Goal: Task Accomplishment & Management: Manage account settings

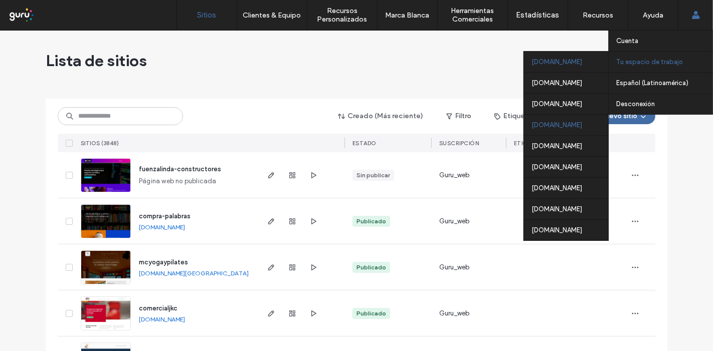
click at [550, 125] on div "[DOMAIN_NAME]" at bounding box center [566, 124] width 84 height 21
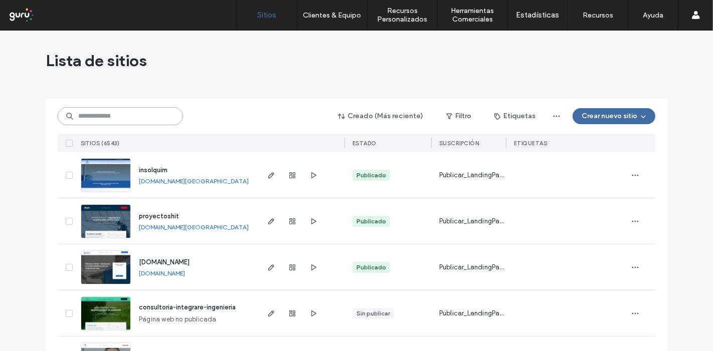
click at [151, 121] on input at bounding box center [120, 116] width 125 height 18
type input "*"
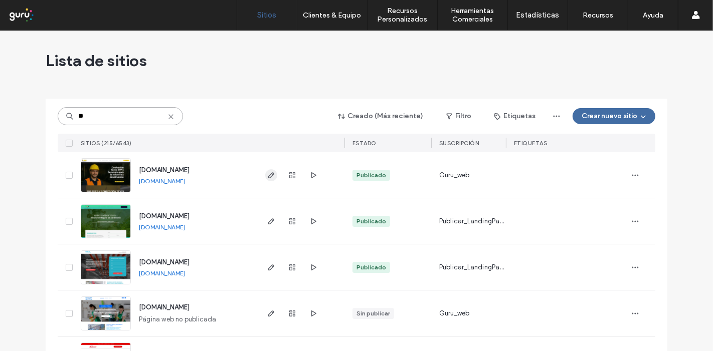
type input "**"
click at [267, 176] on icon "button" at bounding box center [271, 175] width 8 height 8
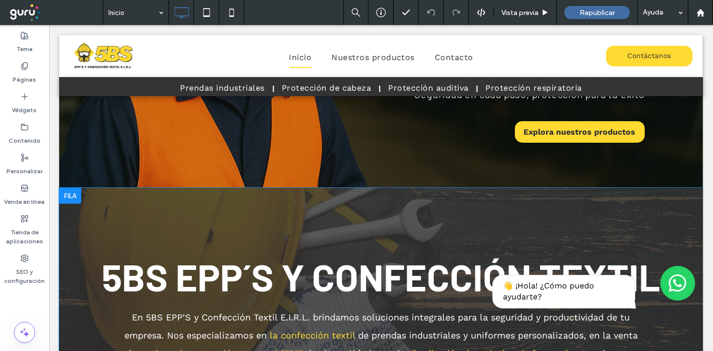
scroll to position [278, 0]
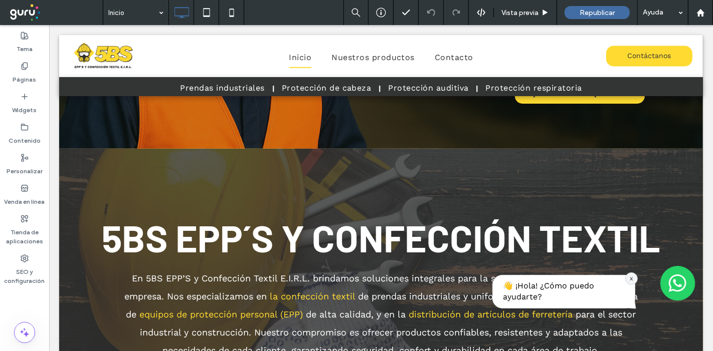
click at [625, 282] on div "x" at bounding box center [630, 279] width 13 height 13
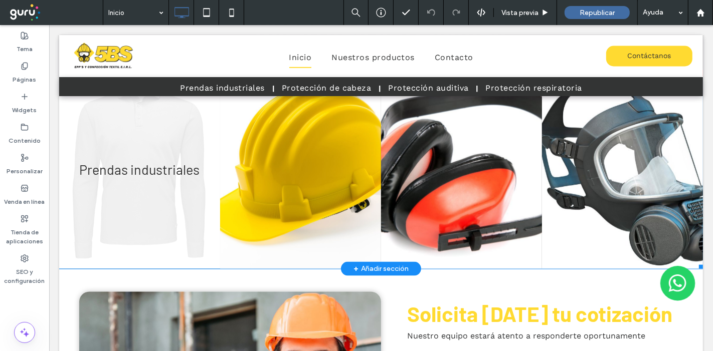
scroll to position [1058, 0]
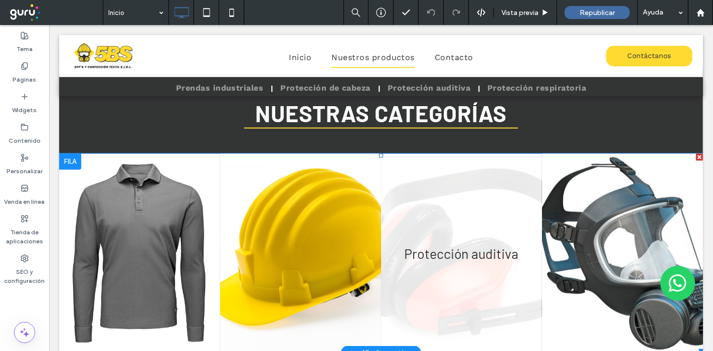
click at [511, 205] on link at bounding box center [460, 253] width 161 height 199
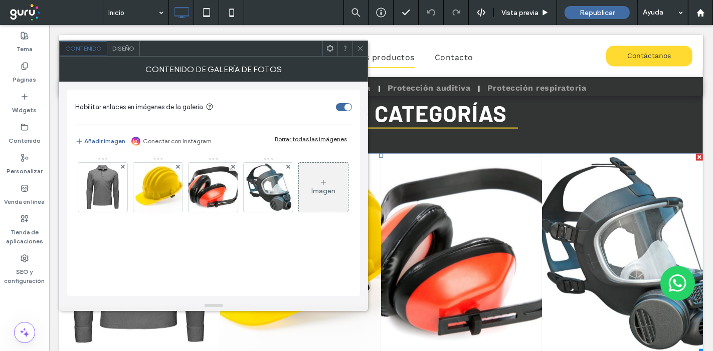
click at [121, 45] on span "Diseño" at bounding box center [123, 49] width 22 height 8
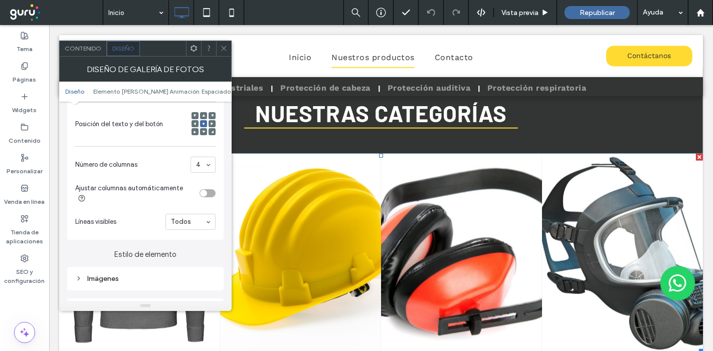
scroll to position [278, 0]
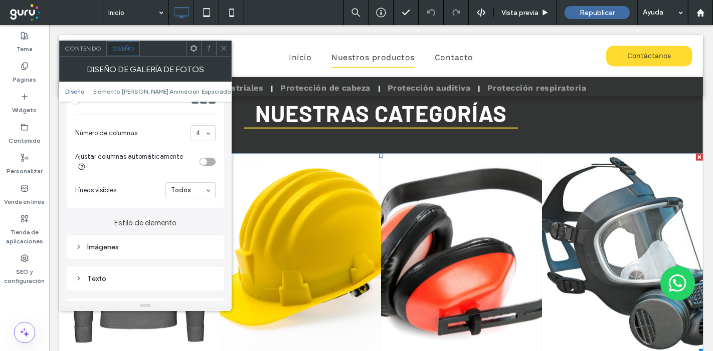
click at [124, 243] on div "Imágenes" at bounding box center [145, 247] width 140 height 9
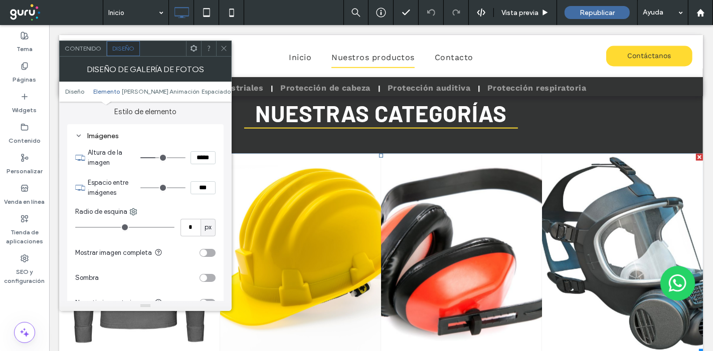
click at [195, 182] on input "***" at bounding box center [202, 187] width 25 height 13
type input "***"
type input "*"
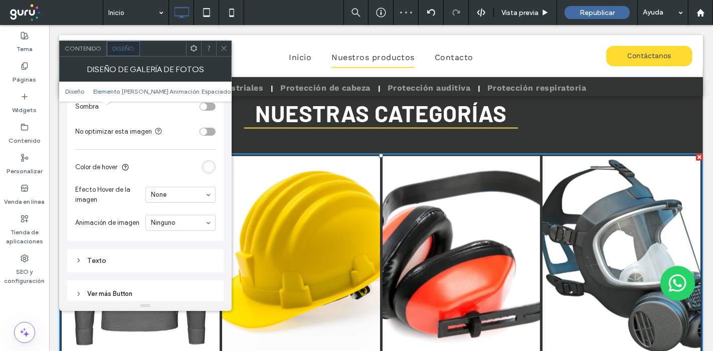
scroll to position [724, 0]
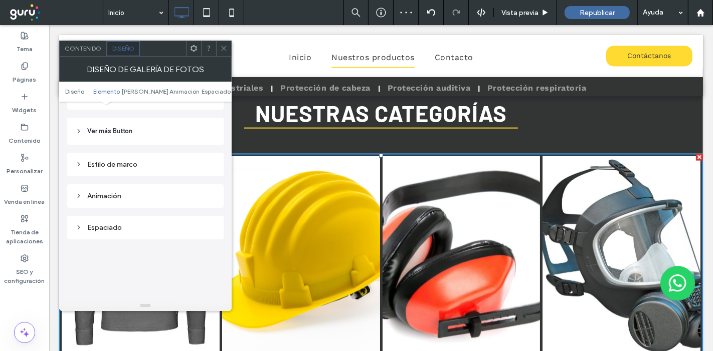
click at [137, 158] on div "Estilo de marco" at bounding box center [145, 165] width 140 height 14
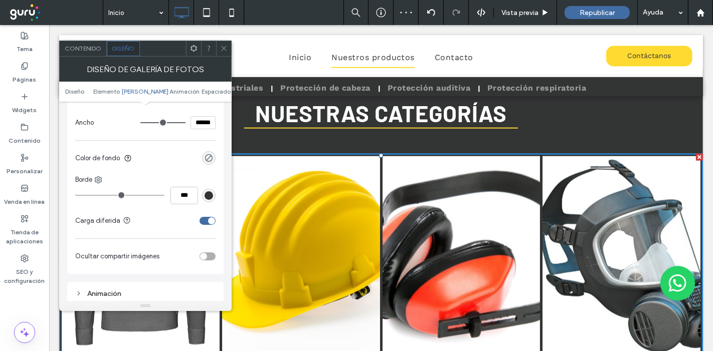
scroll to position [779, 0]
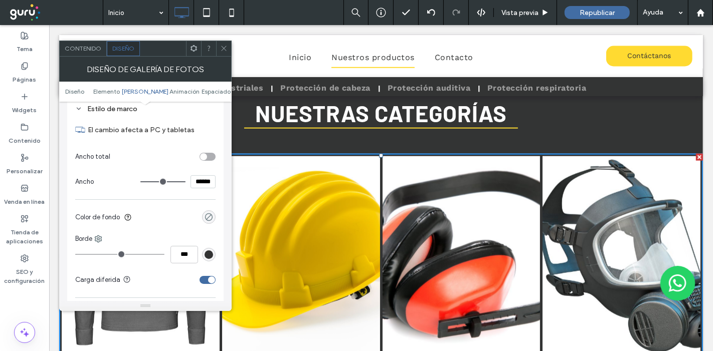
click at [204, 213] on div "rgba(0, 0, 0, 0)" at bounding box center [208, 217] width 9 height 9
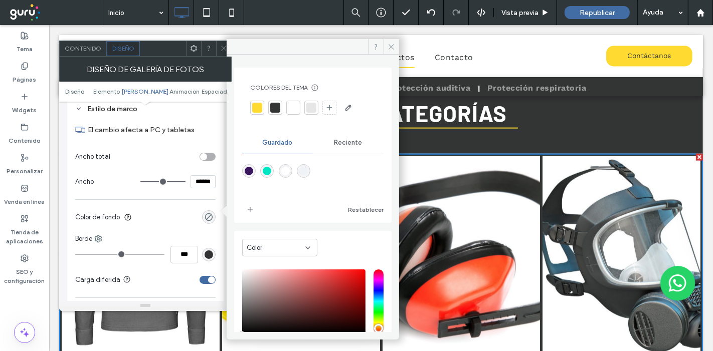
click at [295, 107] on div at bounding box center [293, 108] width 10 height 10
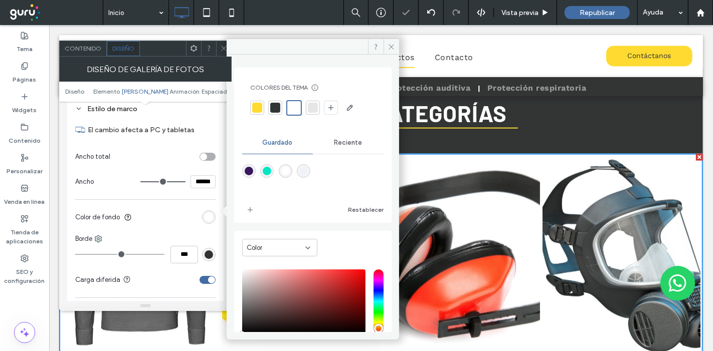
click at [312, 105] on div at bounding box center [313, 108] width 10 height 10
click at [394, 43] on icon at bounding box center [391, 47] width 8 height 8
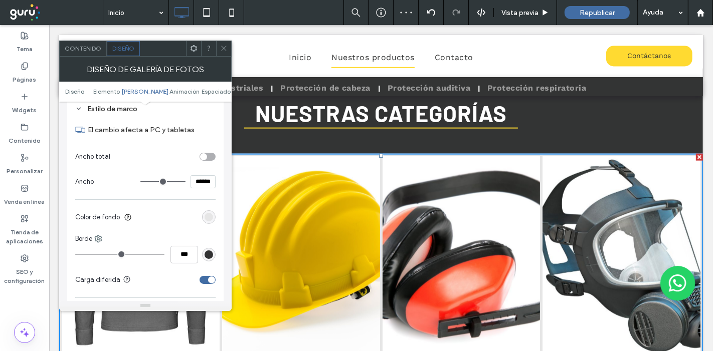
click at [226, 47] on icon at bounding box center [224, 49] width 8 height 8
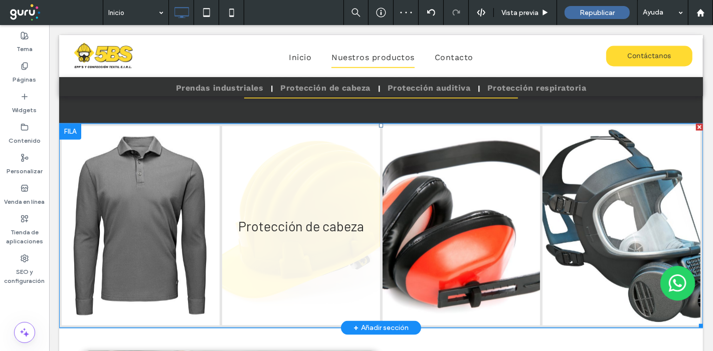
scroll to position [1113, 0]
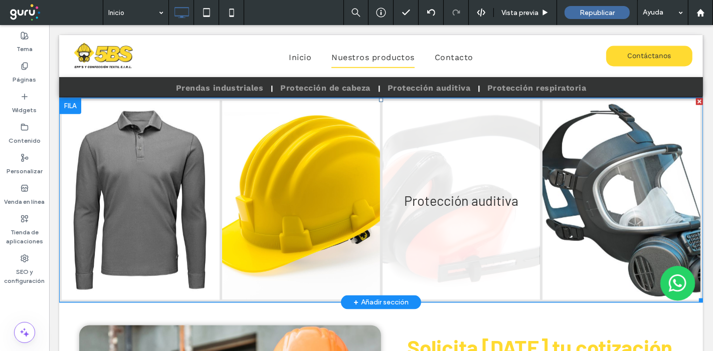
click at [618, 180] on link at bounding box center [621, 200] width 158 height 199
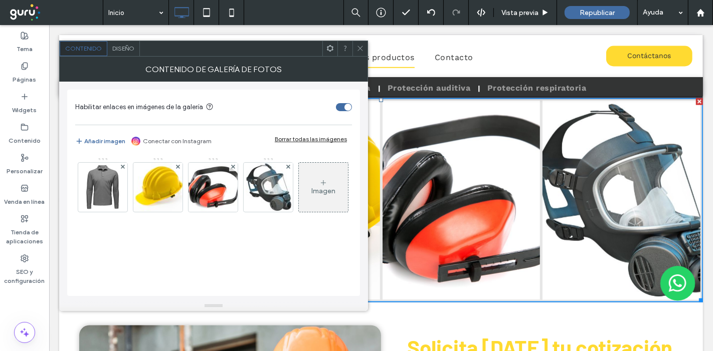
click at [126, 52] on span "Diseño" at bounding box center [123, 49] width 22 height 8
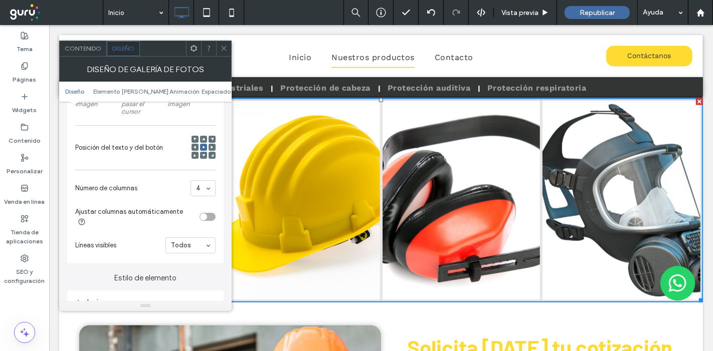
scroll to position [334, 0]
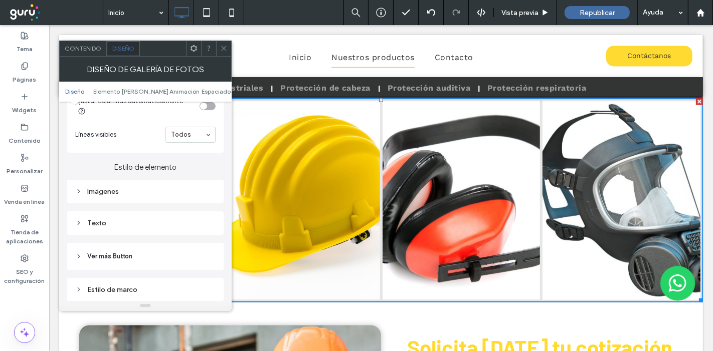
click at [118, 187] on div "Imágenes" at bounding box center [145, 191] width 140 height 9
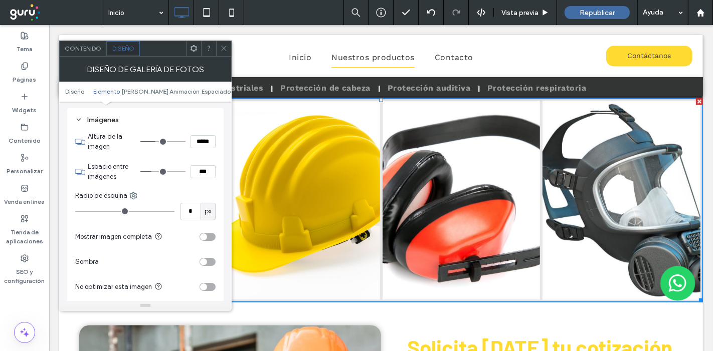
scroll to position [445, 0]
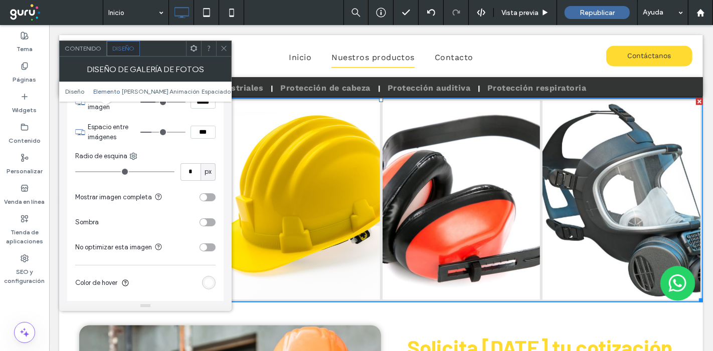
click at [208, 193] on div "toggle" at bounding box center [207, 197] width 16 height 8
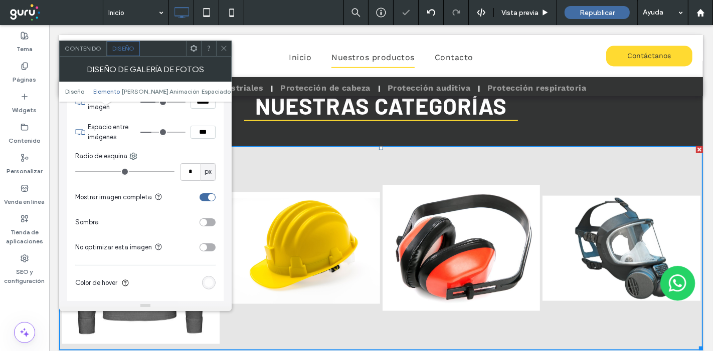
scroll to position [946, 0]
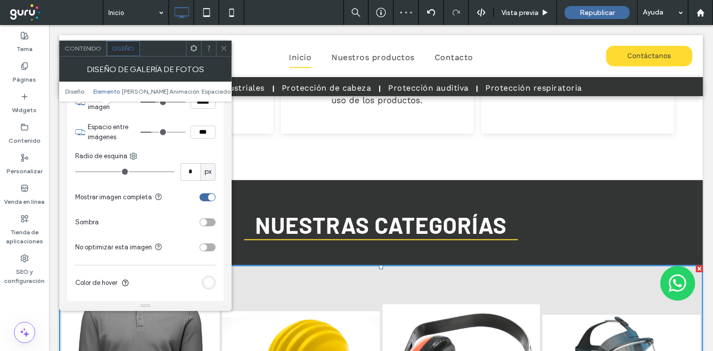
click at [206, 193] on div "toggle" at bounding box center [207, 197] width 16 height 8
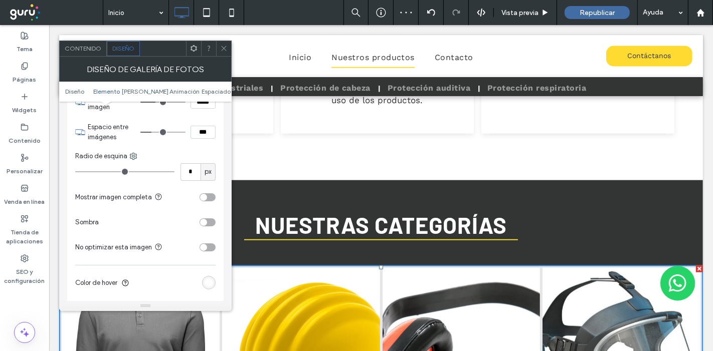
scroll to position [1058, 0]
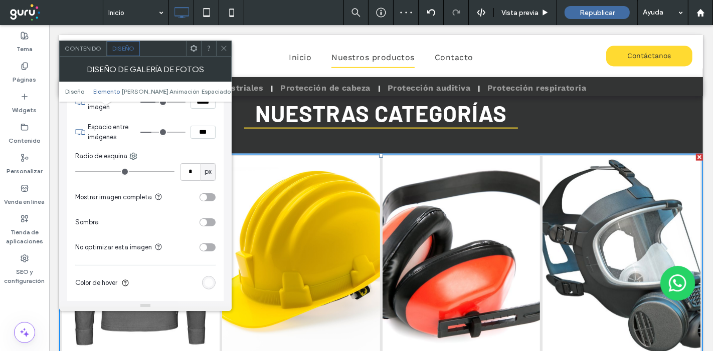
click at [226, 45] on icon at bounding box center [224, 49] width 8 height 8
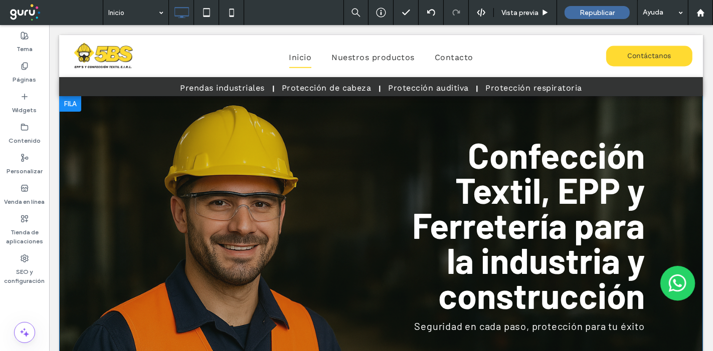
scroll to position [0, 0]
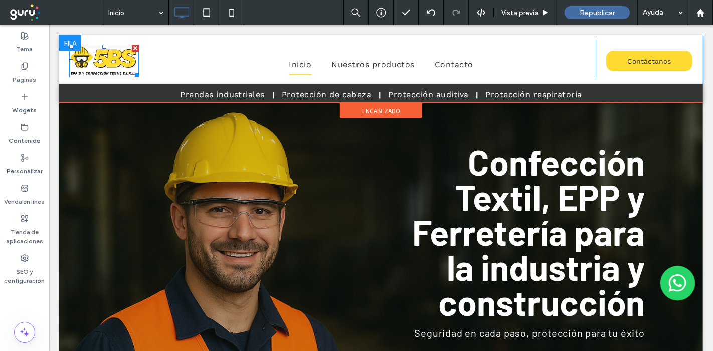
click at [109, 55] on img at bounding box center [104, 61] width 70 height 33
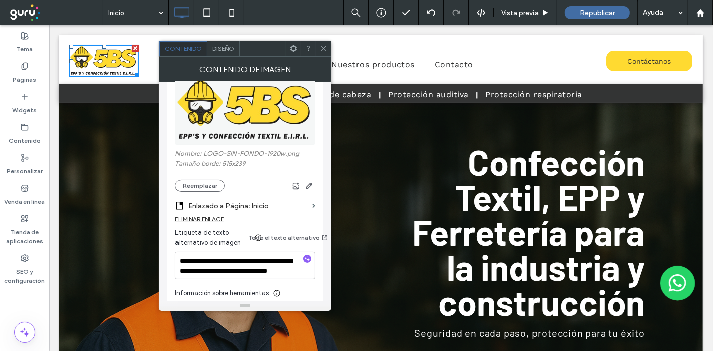
scroll to position [167, 0]
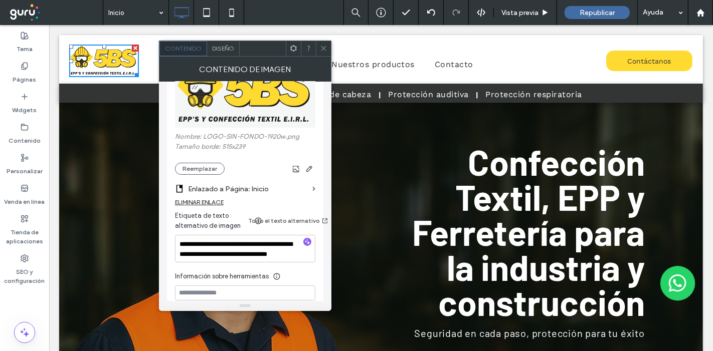
click at [224, 53] on div "Diseño" at bounding box center [223, 48] width 33 height 15
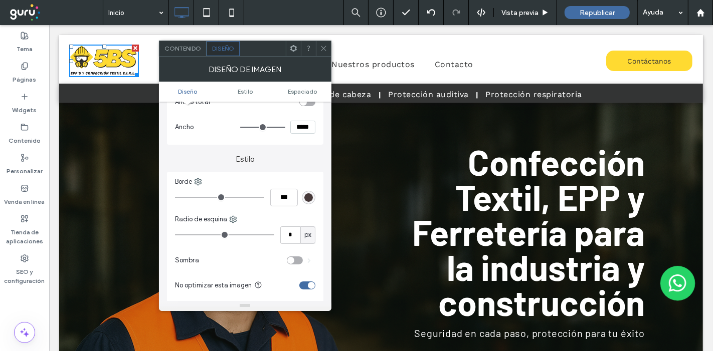
scroll to position [278, 0]
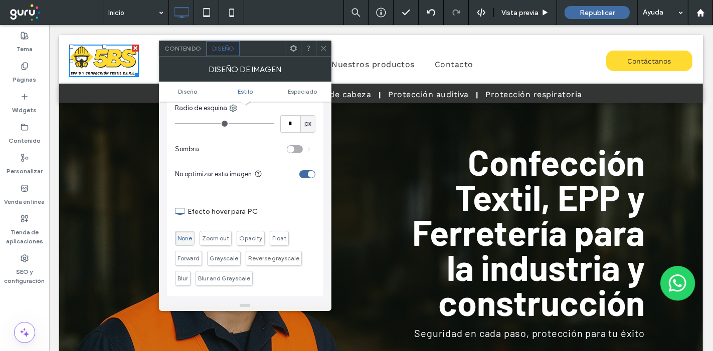
click at [325, 48] on icon at bounding box center [324, 49] width 8 height 8
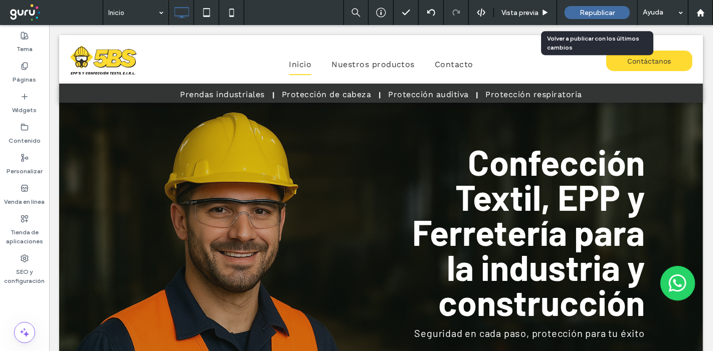
click at [581, 14] on span "Republicar" at bounding box center [596, 13] width 35 height 9
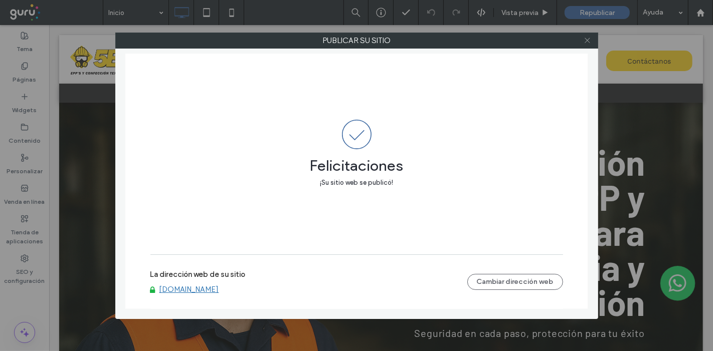
click at [585, 39] on icon at bounding box center [587, 41] width 8 height 8
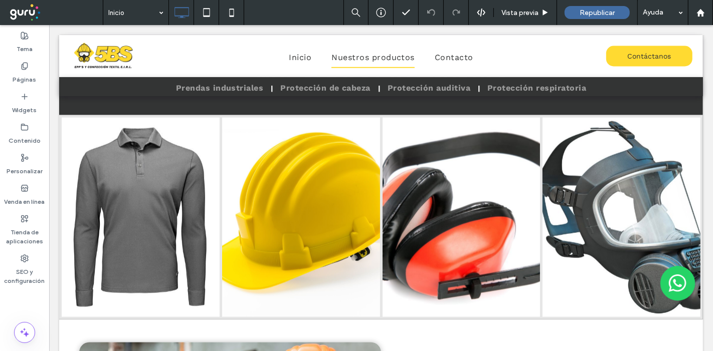
scroll to position [1113, 0]
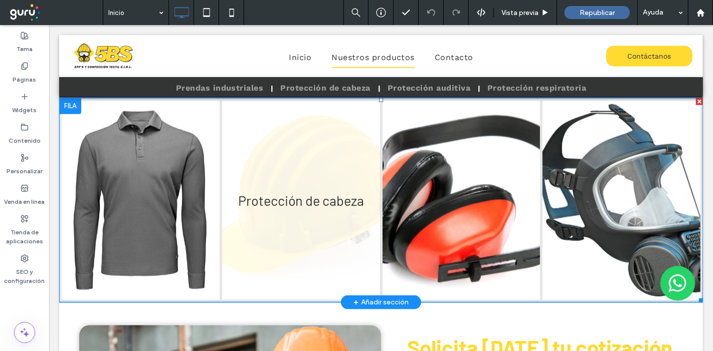
click at [300, 196] on link at bounding box center [300, 200] width 158 height 199
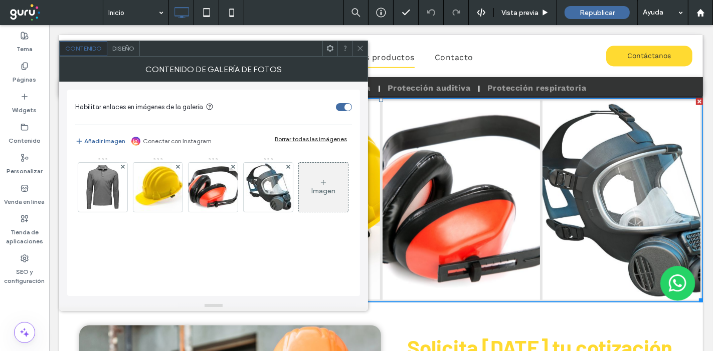
click at [115, 50] on span "Diseño" at bounding box center [123, 49] width 22 height 8
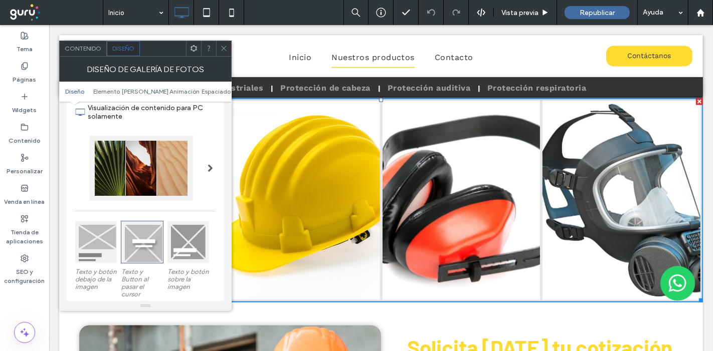
scroll to position [111, 0]
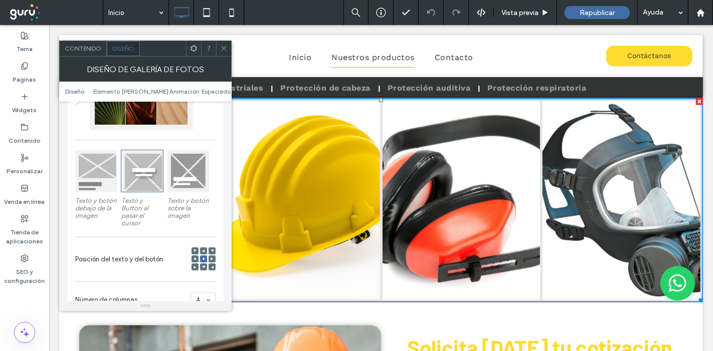
click at [96, 42] on div "Contenido" at bounding box center [83, 48] width 47 height 15
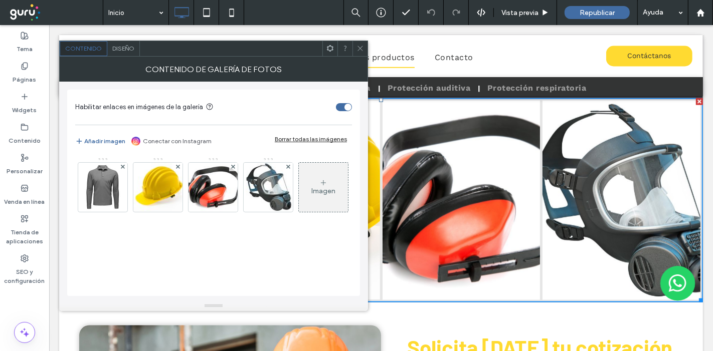
click at [299, 211] on div "Imagen" at bounding box center [323, 187] width 49 height 47
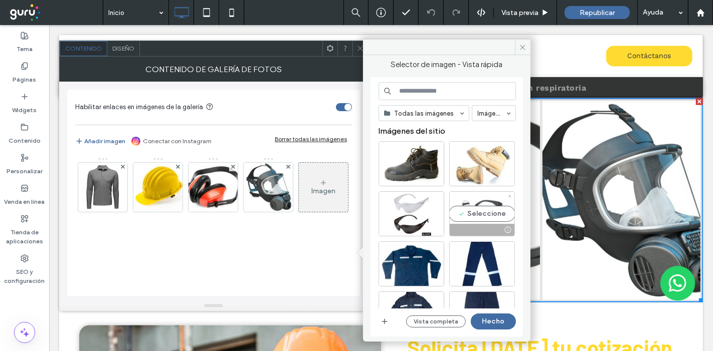
click at [473, 215] on div "Seleccione" at bounding box center [482, 213] width 66 height 45
click at [494, 318] on button "Hecho" at bounding box center [493, 322] width 45 height 16
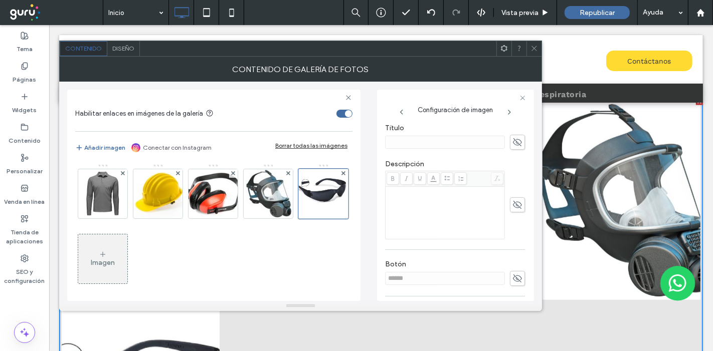
scroll to position [222, 0]
click at [512, 146] on icon at bounding box center [517, 140] width 10 height 11
click at [452, 147] on input at bounding box center [445, 140] width 120 height 13
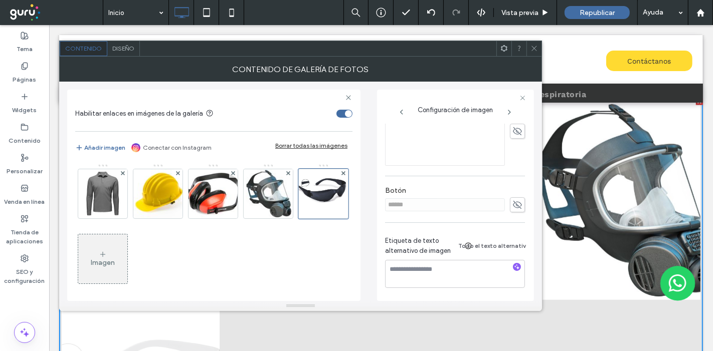
type input "**********"
click at [513, 261] on div "**********" at bounding box center [455, 65] width 140 height 471
click at [513, 264] on icon "button" at bounding box center [516, 267] width 7 height 7
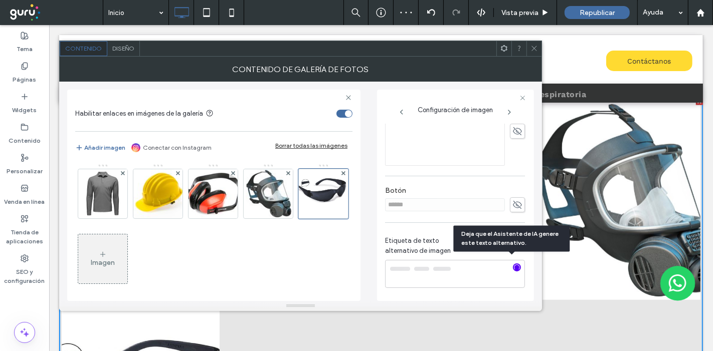
type textarea "**********"
click at [536, 49] on icon at bounding box center [534, 49] width 8 height 8
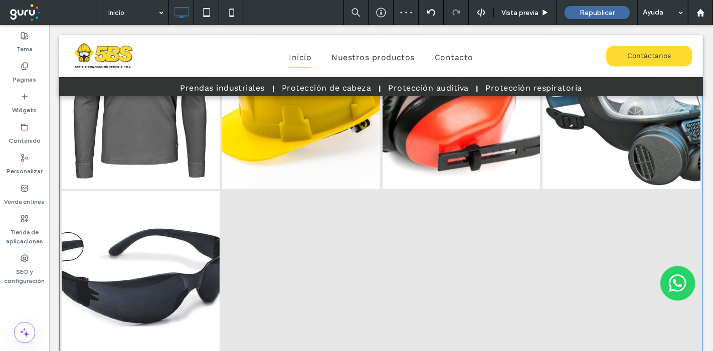
scroll to position [1274, 0]
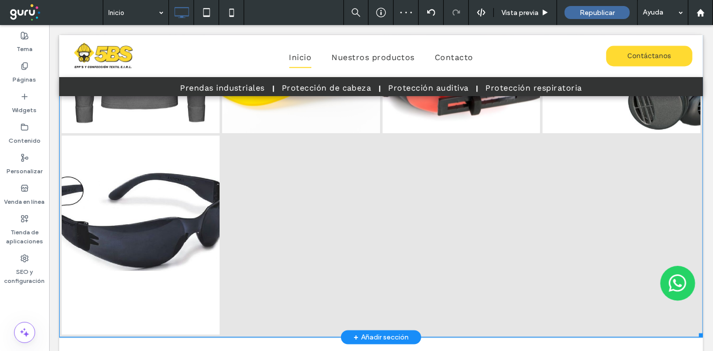
click at [290, 206] on div at bounding box center [300, 235] width 160 height 202
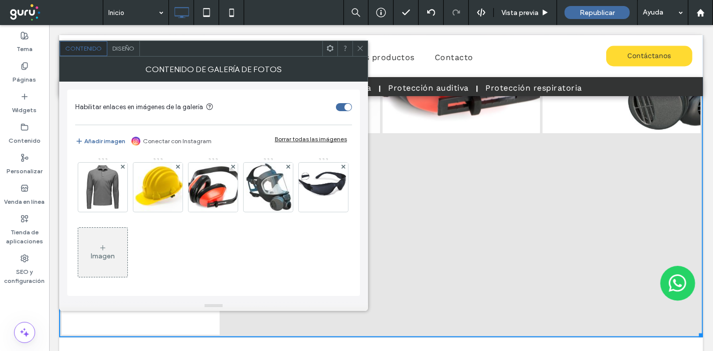
click at [107, 248] on icon at bounding box center [103, 248] width 8 height 8
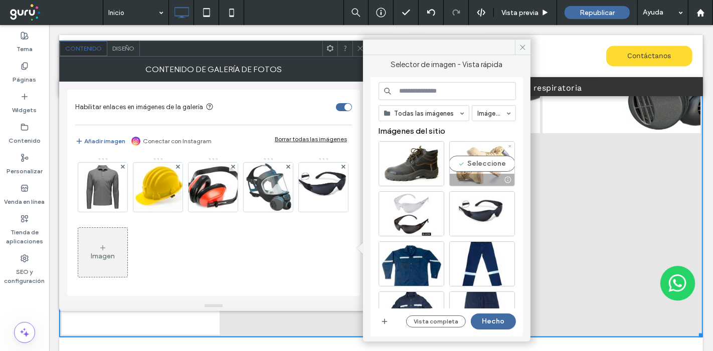
click at [495, 151] on div "Seleccione" at bounding box center [482, 163] width 66 height 45
click at [491, 322] on button "Hecho" at bounding box center [493, 322] width 45 height 16
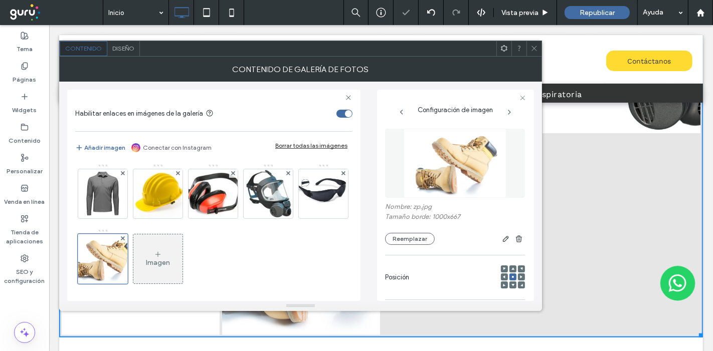
scroll to position [167, 0]
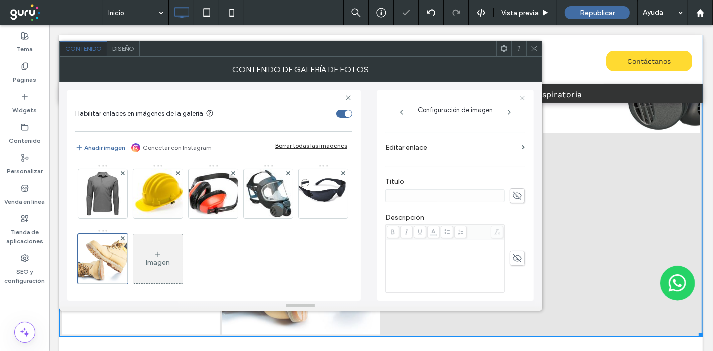
drag, startPoint x: 510, startPoint y: 196, endPoint x: 470, endPoint y: 193, distance: 40.2
click at [512, 197] on icon at bounding box center [517, 195] width 10 height 11
click at [418, 194] on input at bounding box center [445, 195] width 120 height 13
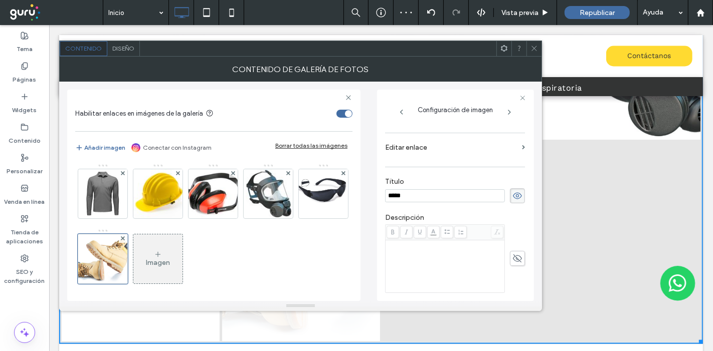
scroll to position [1280, 0]
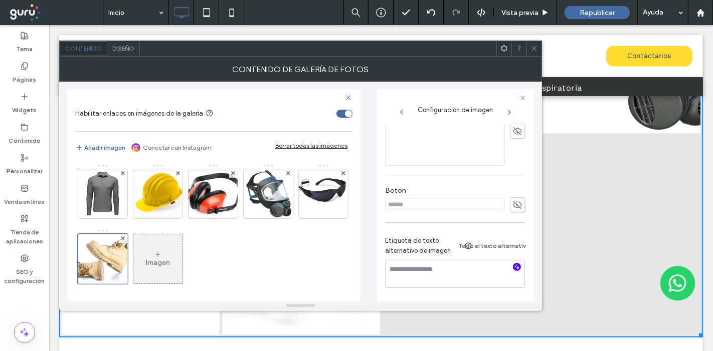
type input "**********"
click at [510, 266] on div "**********" at bounding box center [455, 65] width 140 height 471
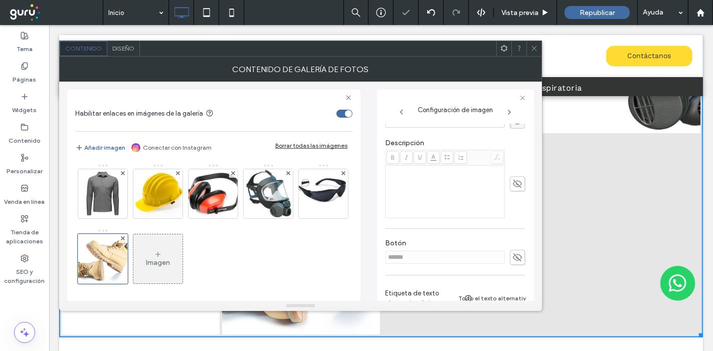
scroll to position [298, 0]
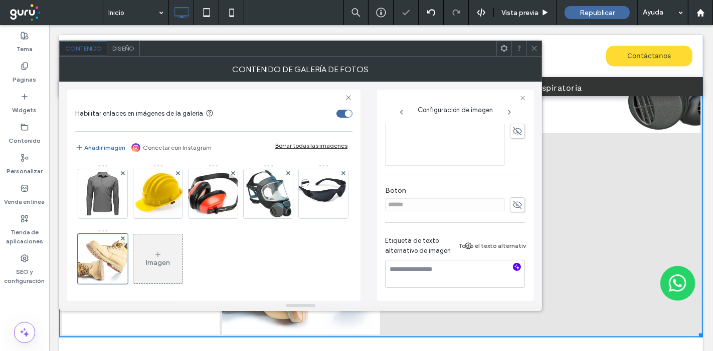
click at [513, 264] on icon "button" at bounding box center [516, 267] width 7 height 7
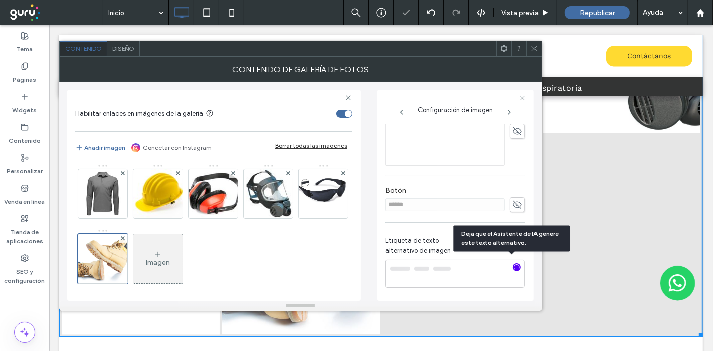
type textarea "**********"
click at [534, 45] on icon at bounding box center [534, 49] width 8 height 8
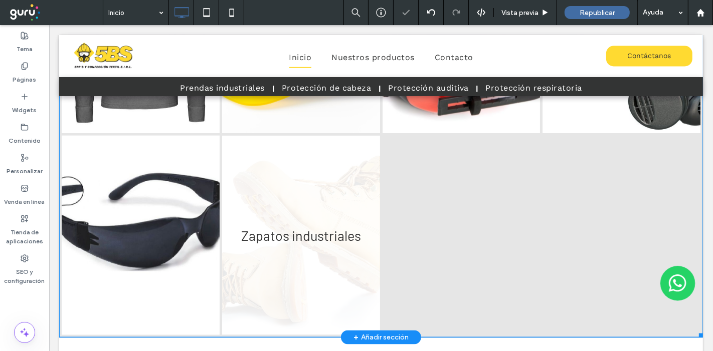
click at [311, 214] on link at bounding box center [300, 235] width 158 height 199
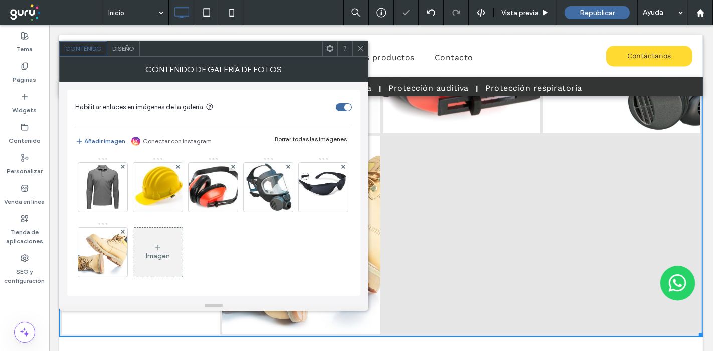
click at [126, 48] on span "Diseño" at bounding box center [123, 49] width 22 height 8
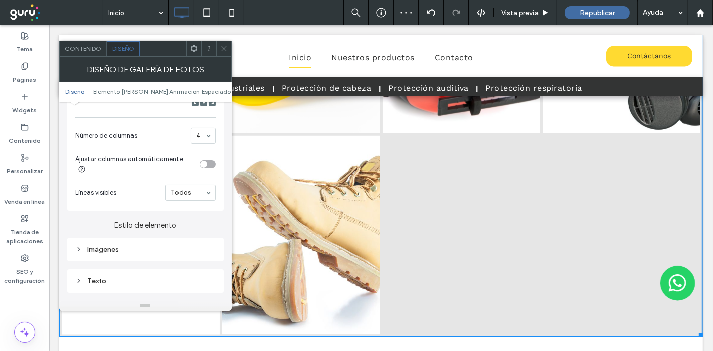
scroll to position [278, 0]
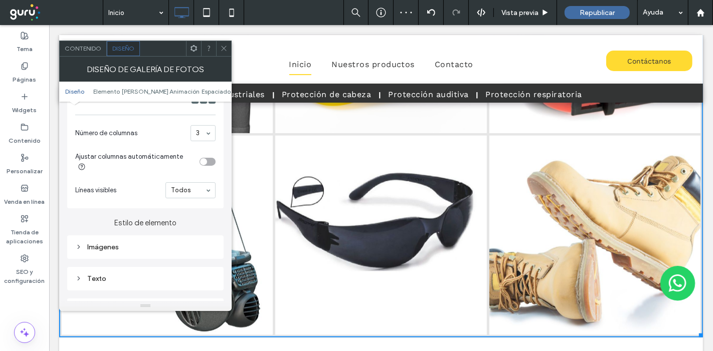
click at [222, 48] on icon at bounding box center [224, 49] width 8 height 8
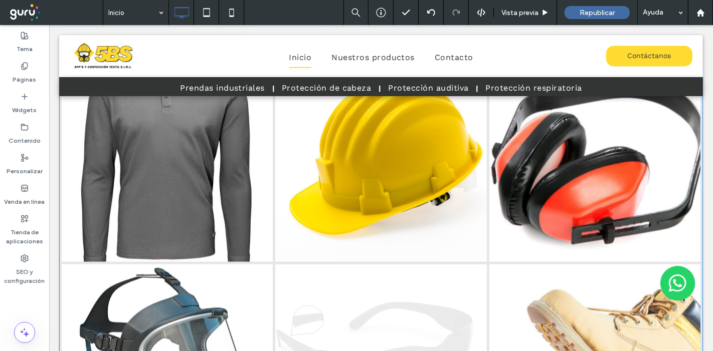
scroll to position [1169, 0]
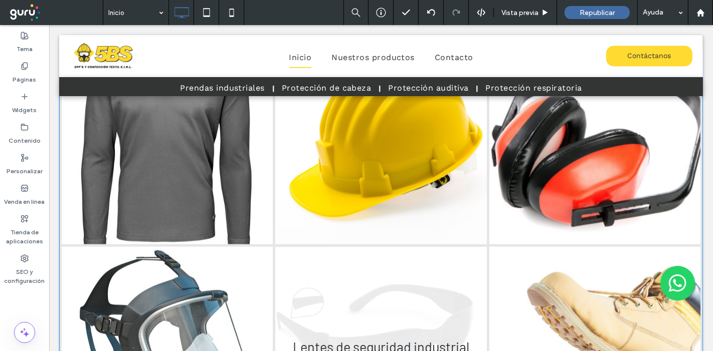
click at [397, 276] on link at bounding box center [380, 346] width 211 height 199
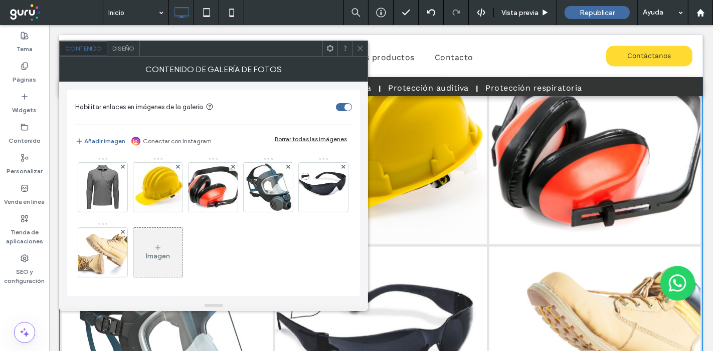
click at [365, 52] on div at bounding box center [359, 48] width 15 height 15
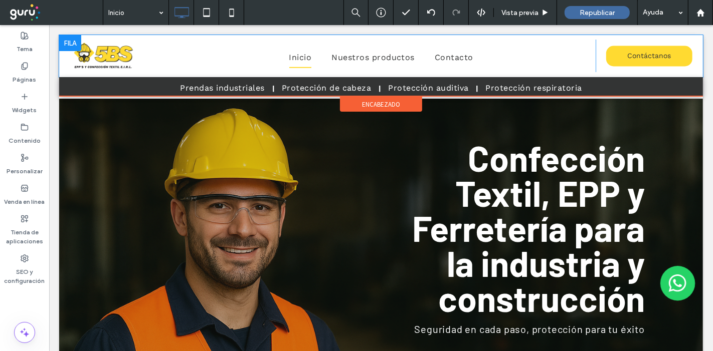
scroll to position [0, 0]
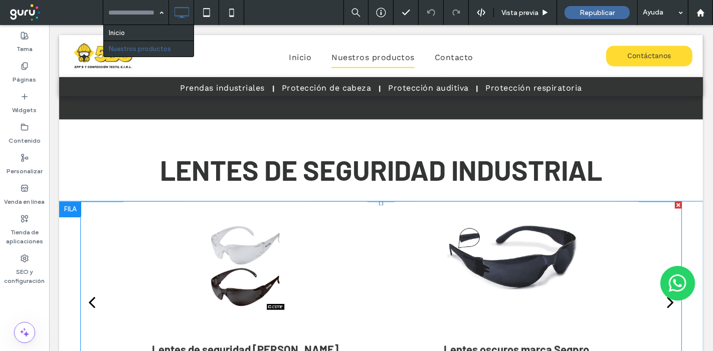
scroll to position [1559, 0]
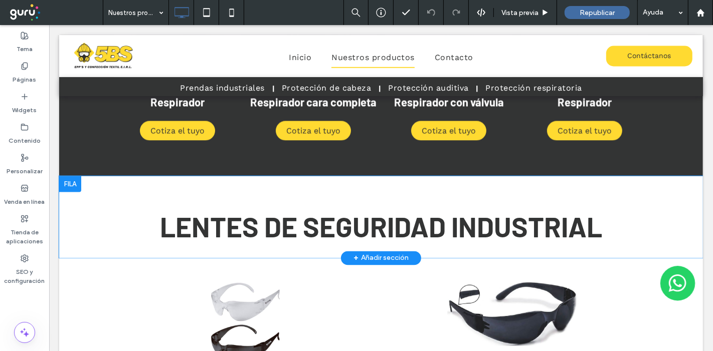
click at [68, 185] on div at bounding box center [70, 184] width 22 height 16
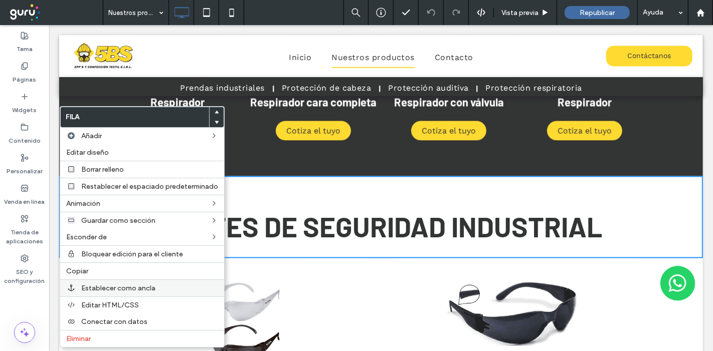
click at [152, 284] on span "Establecer como ancla" at bounding box center [118, 288] width 74 height 9
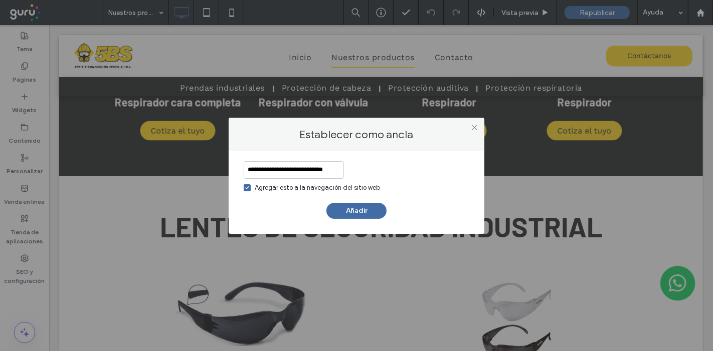
scroll to position [0, 1]
type input "**********"
click at [360, 209] on button "Añadir" at bounding box center [356, 210] width 60 height 16
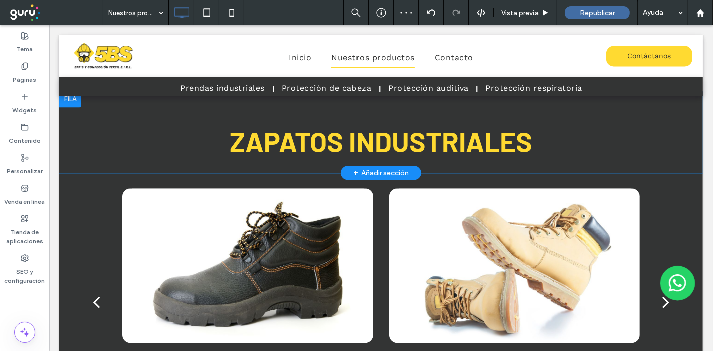
scroll to position [1893, 0]
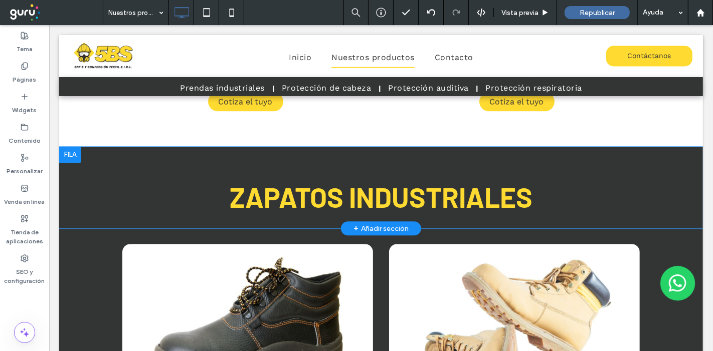
click at [72, 154] on div at bounding box center [70, 155] width 22 height 16
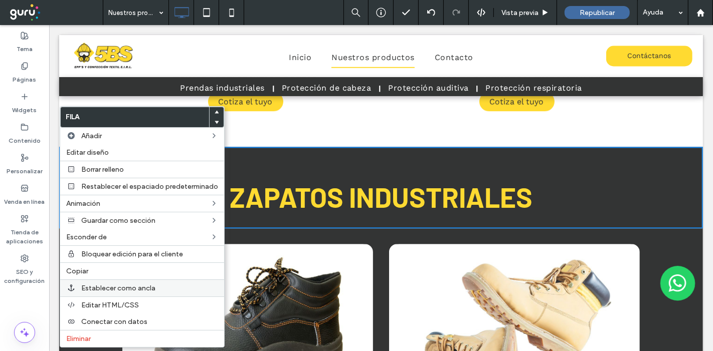
click at [141, 286] on span "Establecer como ancla" at bounding box center [118, 288] width 74 height 9
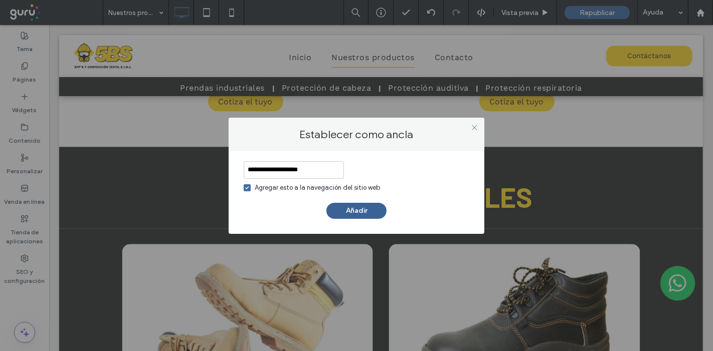
type input "**********"
click at [351, 209] on button "Añadir" at bounding box center [356, 211] width 60 height 16
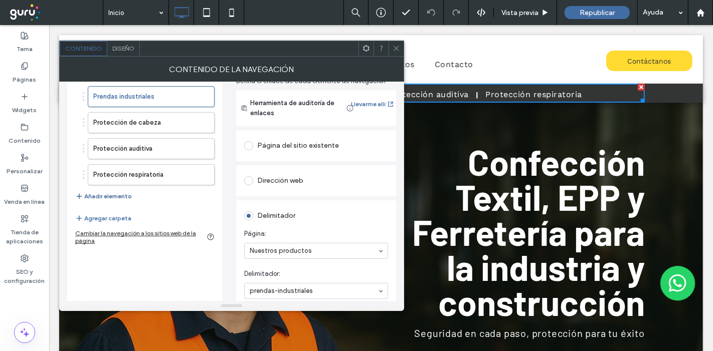
click at [109, 195] on button "Añadir elemento" at bounding box center [103, 196] width 57 height 12
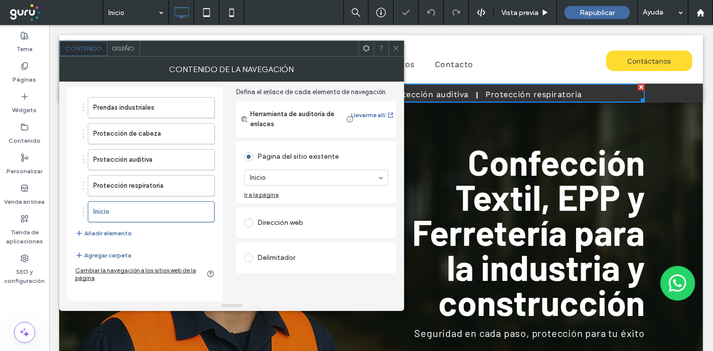
scroll to position [44, 0]
click at [276, 261] on div "Delimitador" at bounding box center [316, 259] width 144 height 16
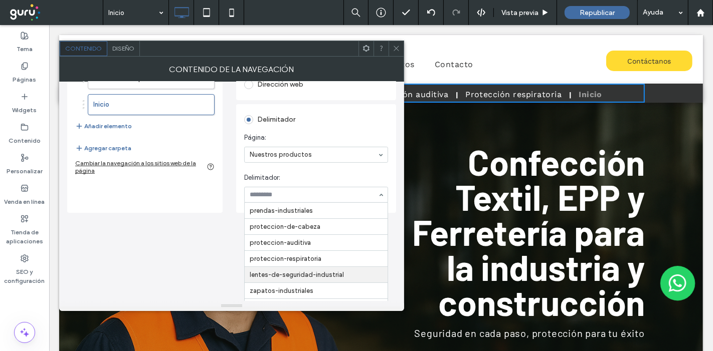
scroll to position [63, 0]
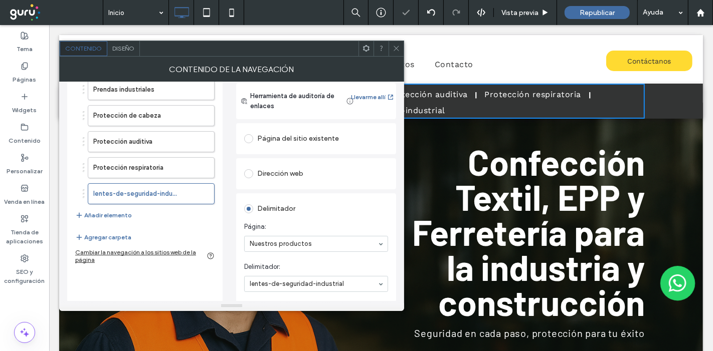
click at [396, 48] on icon at bounding box center [396, 49] width 8 height 8
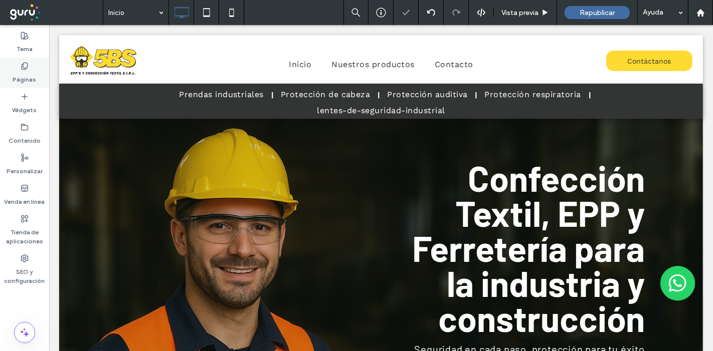
click at [30, 72] on label "Páginas" at bounding box center [25, 77] width 24 height 14
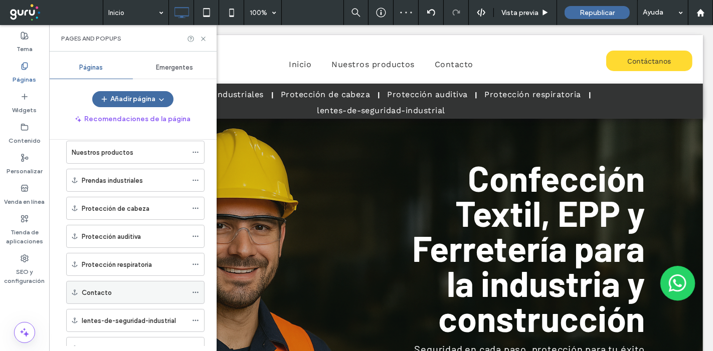
scroll to position [80, 0]
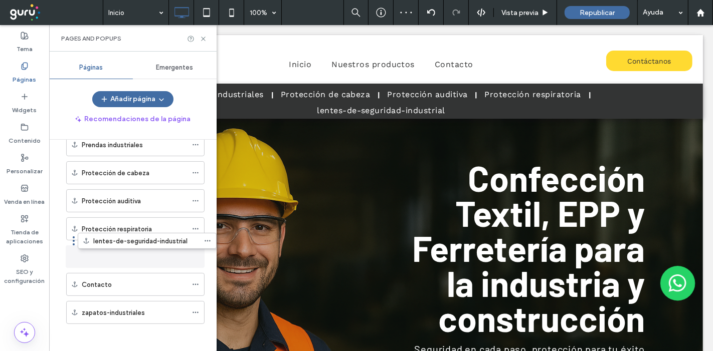
drag, startPoint x: 137, startPoint y: 256, endPoint x: 126, endPoint y: 271, distance: 19.0
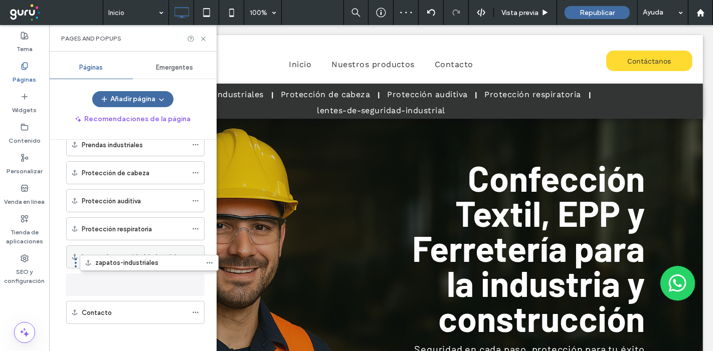
drag, startPoint x: 118, startPoint y: 313, endPoint x: 155, endPoint y: 265, distance: 60.3
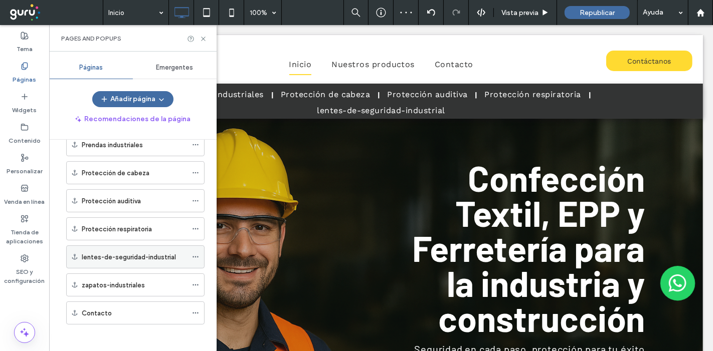
click at [194, 254] on icon at bounding box center [195, 257] width 7 height 7
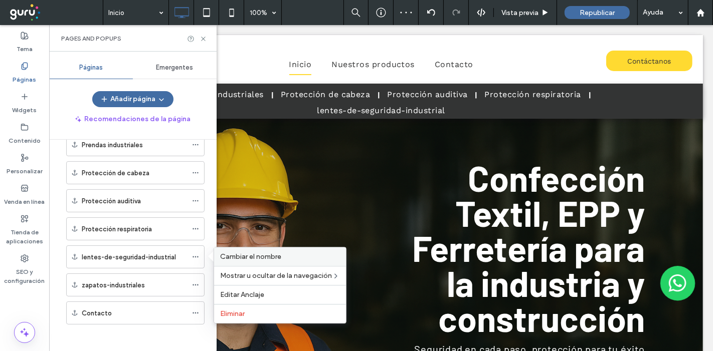
click at [231, 260] on span "Cambiar el nombre" at bounding box center [250, 257] width 61 height 9
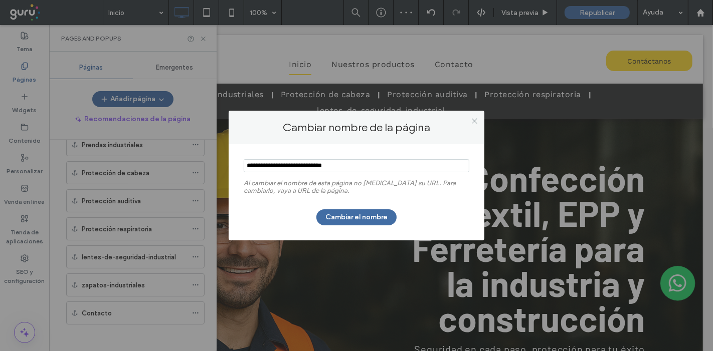
drag, startPoint x: 334, startPoint y: 169, endPoint x: 158, endPoint y: 177, distance: 176.6
click at [158, 177] on div "Cambiar nombre de la página Al cambiar el nombre de esta página no cambia su UR…" at bounding box center [356, 175] width 713 height 351
type input "**********"
click at [346, 218] on button "Cambiar el nombre" at bounding box center [356, 217] width 80 height 16
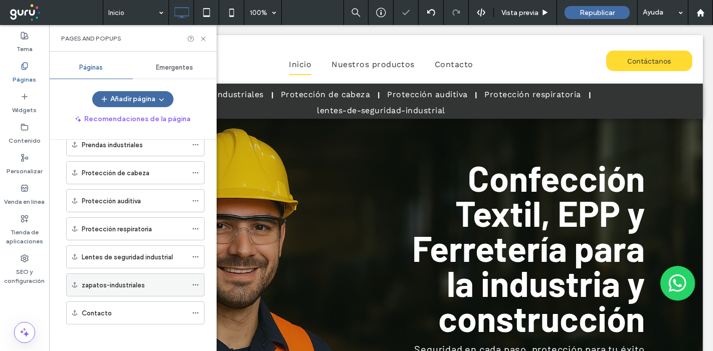
click at [194, 283] on icon at bounding box center [195, 285] width 7 height 7
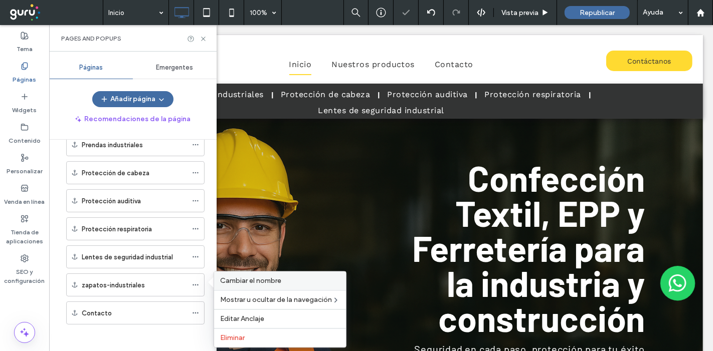
click at [221, 282] on span "Cambiar el nombre" at bounding box center [250, 281] width 61 height 9
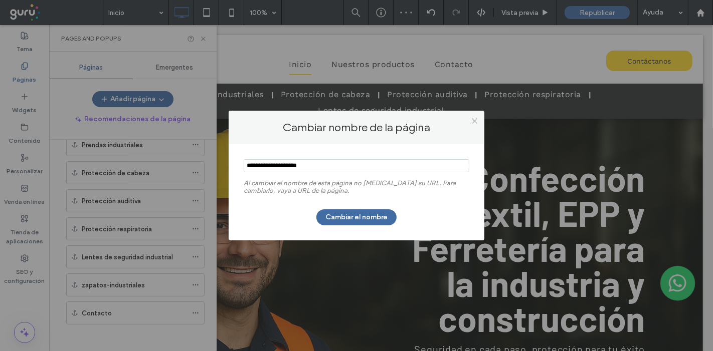
drag, startPoint x: 319, startPoint y: 171, endPoint x: 153, endPoint y: 175, distance: 166.4
click at [153, 175] on div "Cambiar nombre de la página Al cambiar el nombre de esta página no cambia su UR…" at bounding box center [356, 175] width 713 height 351
type input "**********"
click at [356, 224] on button "Cambiar el nombre" at bounding box center [356, 217] width 80 height 16
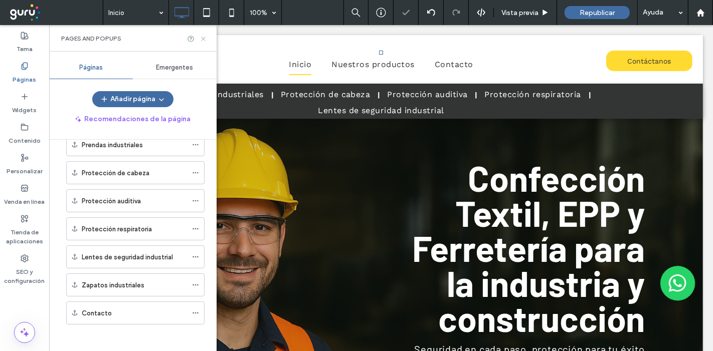
click at [202, 38] on icon at bounding box center [203, 39] width 8 height 8
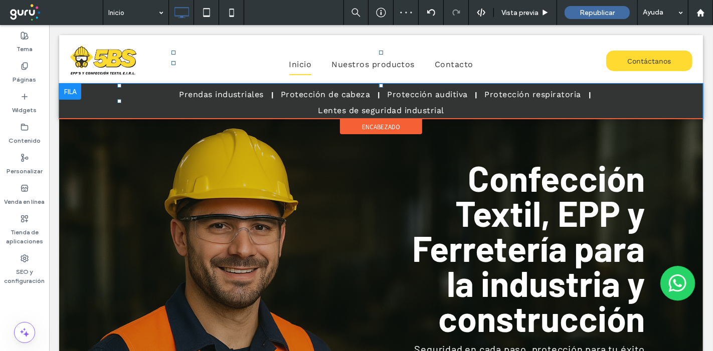
click at [299, 102] on ul "Prendas industriales Protección de cabeza Protección auditiva Protección respir…" at bounding box center [380, 103] width 512 height 32
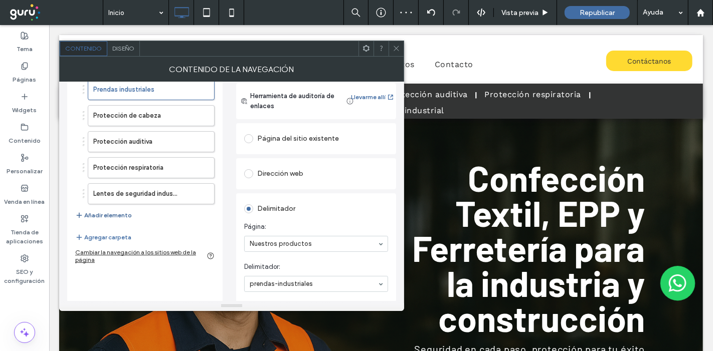
click at [106, 214] on button "Añadir elemento" at bounding box center [103, 215] width 57 height 12
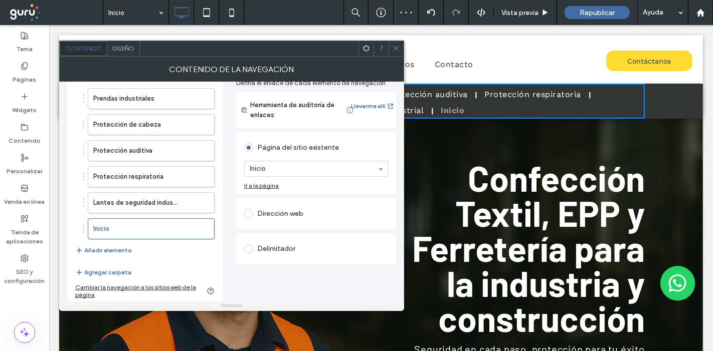
click at [265, 246] on div "Delimitador" at bounding box center [316, 249] width 144 height 16
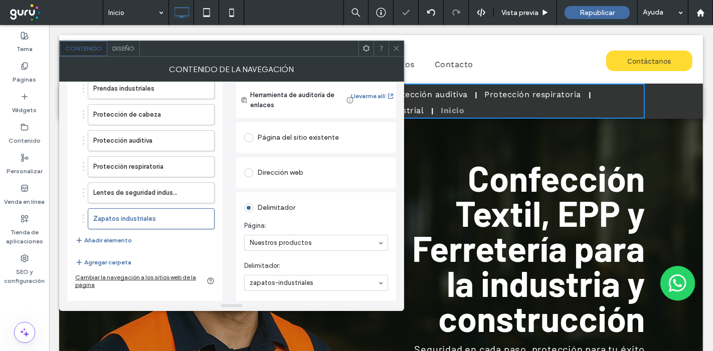
scroll to position [63, 0]
click at [398, 48] on icon at bounding box center [396, 49] width 8 height 8
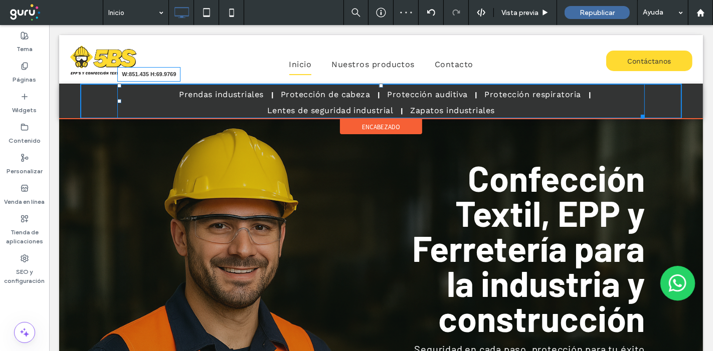
drag, startPoint x: 634, startPoint y: 113, endPoint x: 584, endPoint y: 102, distance: 51.3
click at [584, 102] on nav "Prendas industriales Protección de cabeza Protección auditiva Protección respir…" at bounding box center [380, 101] width 527 height 35
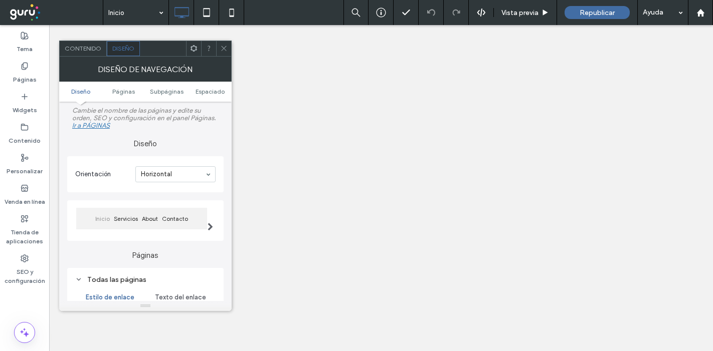
click at [133, 276] on div "Todas las páginas" at bounding box center [145, 280] width 140 height 9
click at [185, 294] on span "Texto del enlace" at bounding box center [180, 298] width 51 height 8
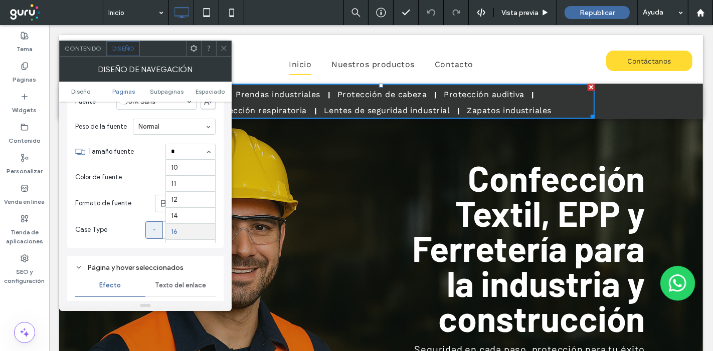
type input "**"
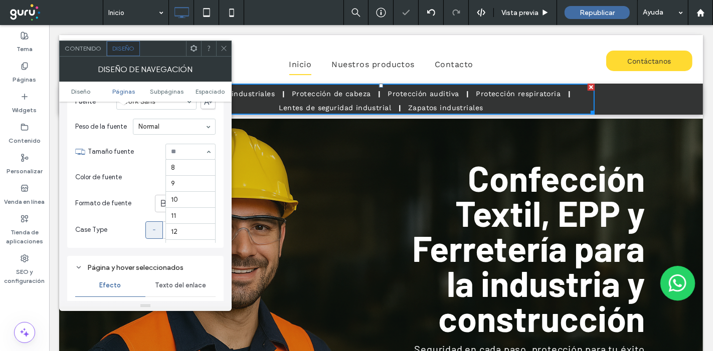
click at [183, 149] on input at bounding box center [188, 151] width 34 height 7
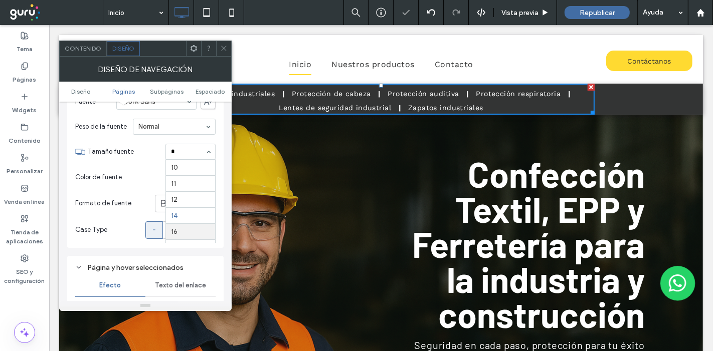
type input "**"
click at [224, 45] on icon at bounding box center [224, 49] width 8 height 8
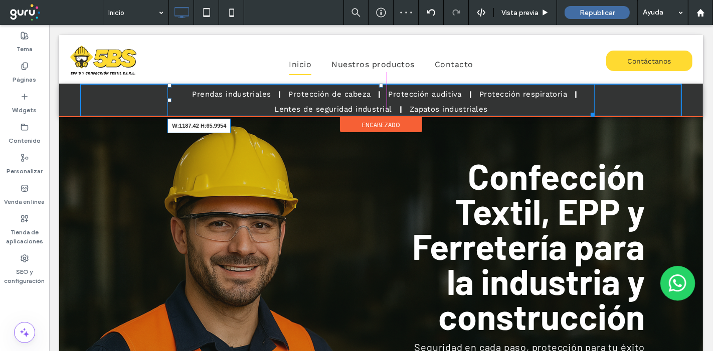
drag, startPoint x: 584, startPoint y: 112, endPoint x: 590, endPoint y: 104, distance: 10.0
click at [593, 103] on nav "Prendas industriales Protección de cabeza Protección auditiva Protección respir…" at bounding box center [380, 100] width 426 height 33
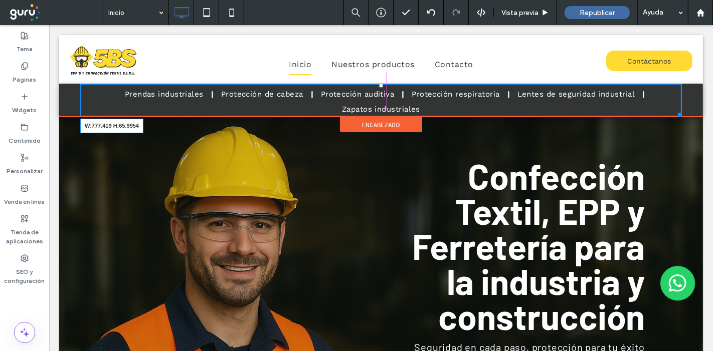
drag, startPoint x: 670, startPoint y: 115, endPoint x: 441, endPoint y: 131, distance: 229.6
click at [567, 108] on nav "Prendas industriales Protección de cabeza Protección auditiva Protección respir…" at bounding box center [380, 100] width 601 height 33
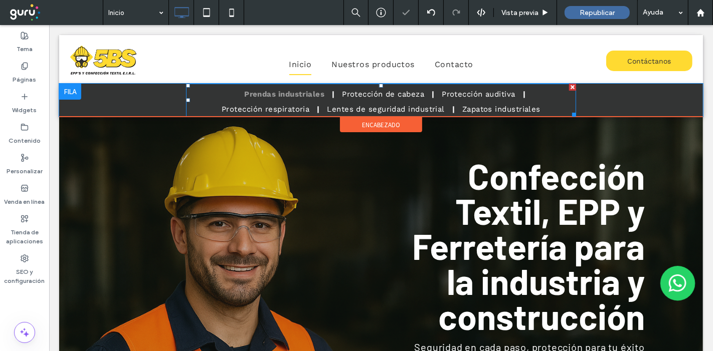
click at [289, 100] on span "Prendas industriales" at bounding box center [284, 94] width 80 height 15
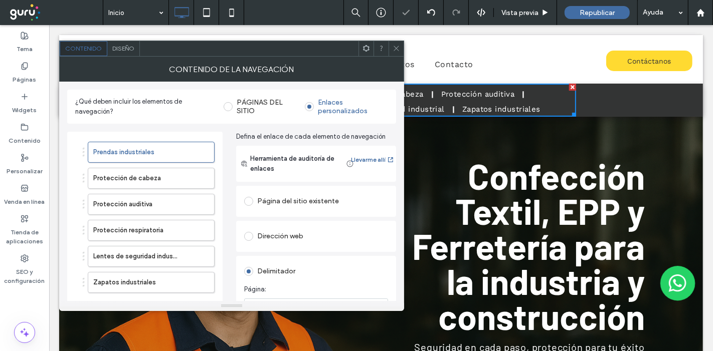
click at [127, 49] on span "Diseño" at bounding box center [123, 49] width 22 height 8
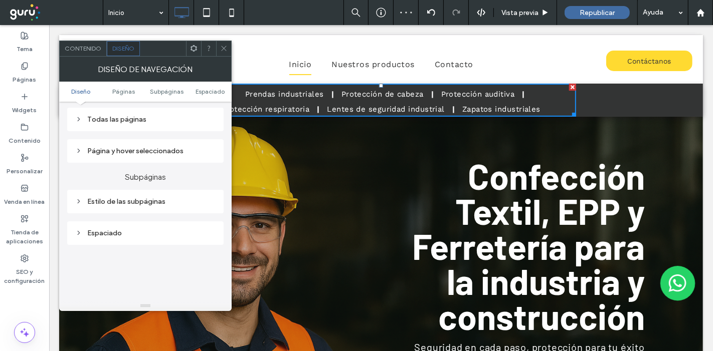
scroll to position [167, 0]
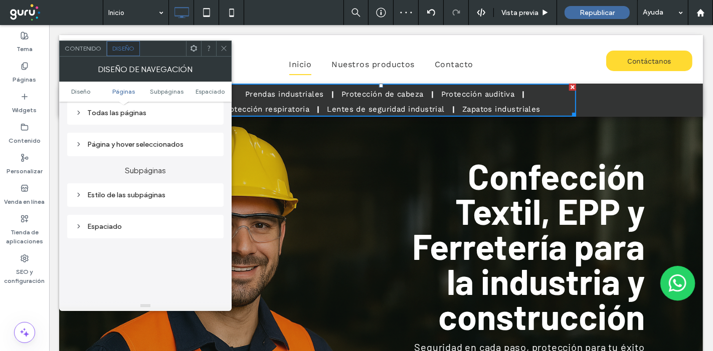
click at [139, 144] on div "Página y hover seleccionados" at bounding box center [145, 144] width 140 height 9
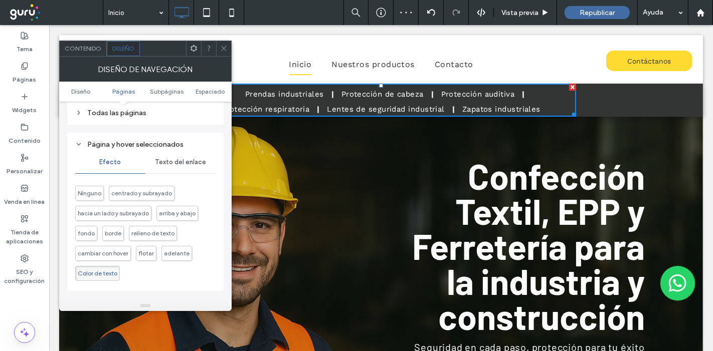
click at [119, 112] on div "Todas las páginas" at bounding box center [145, 113] width 140 height 9
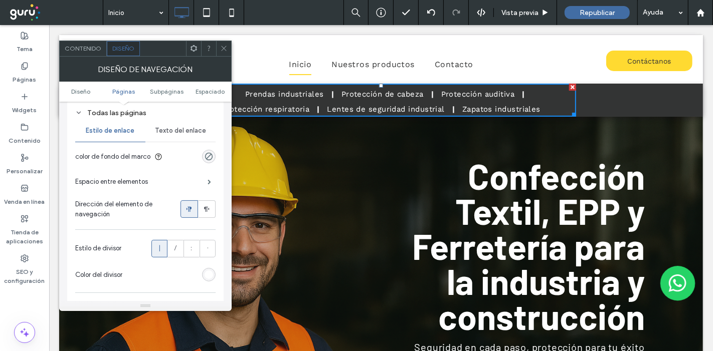
scroll to position [222, 0]
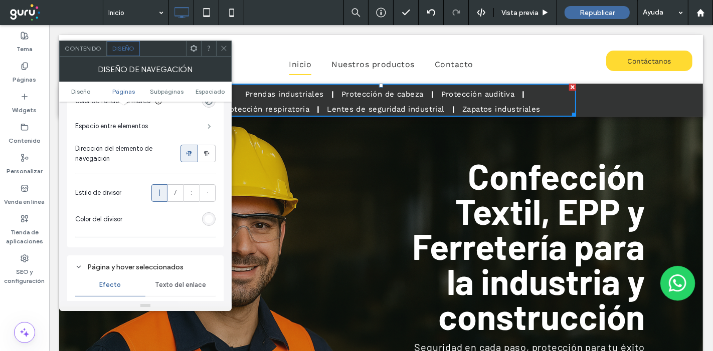
click at [211, 124] on span at bounding box center [209, 126] width 4 height 5
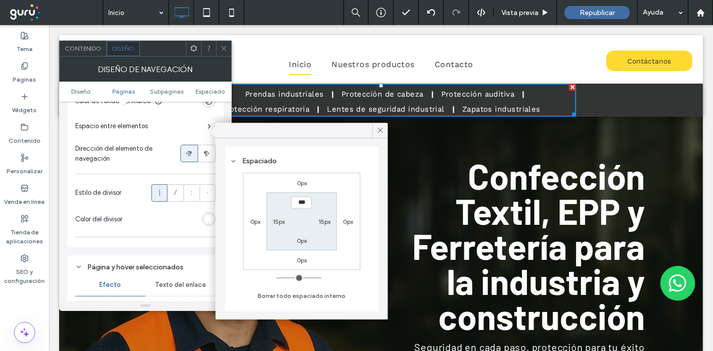
click at [321, 218] on label "15px" at bounding box center [324, 222] width 12 height 8
type input "**"
type input "*"
type input "***"
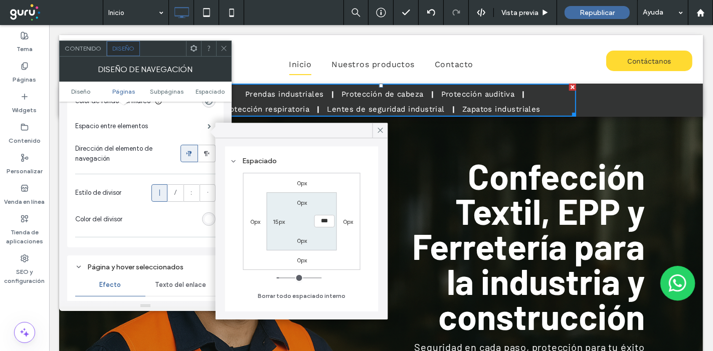
click at [278, 223] on label "15px" at bounding box center [279, 222] width 12 height 8
type input "**"
type input "*"
type input "***"
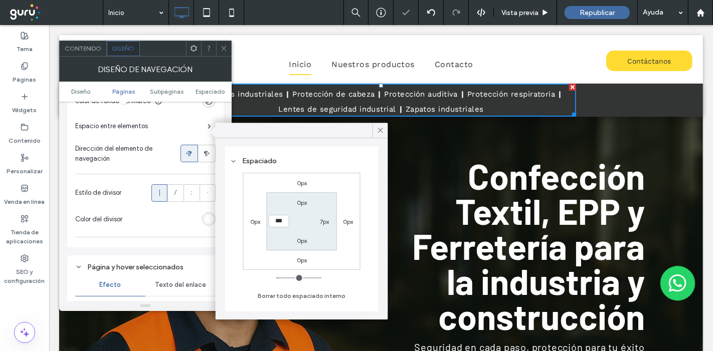
click at [222, 48] on icon at bounding box center [224, 49] width 8 height 8
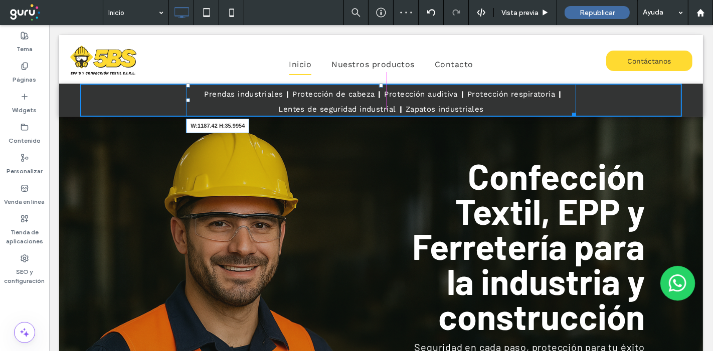
drag, startPoint x: 565, startPoint y: 113, endPoint x: 693, endPoint y: 106, distance: 128.0
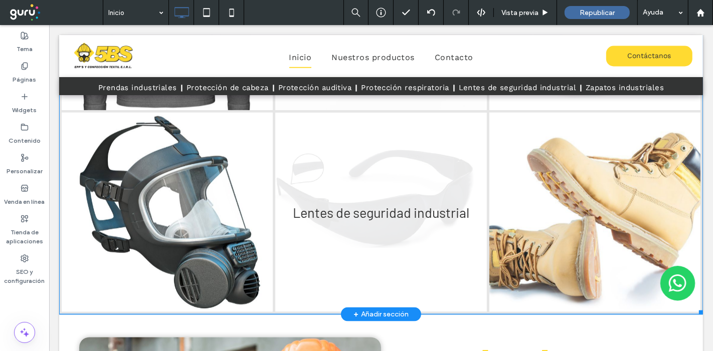
scroll to position [1336, 0]
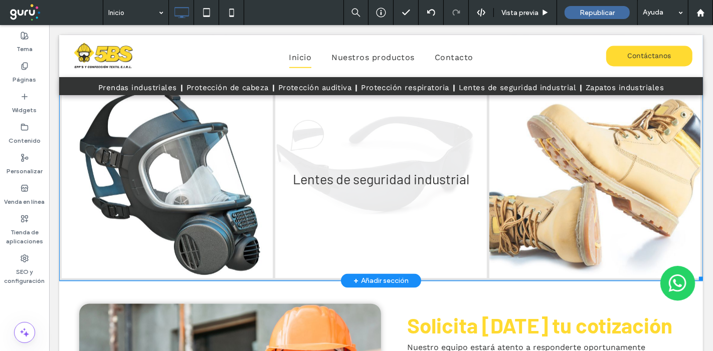
click at [428, 182] on link at bounding box center [380, 178] width 211 height 199
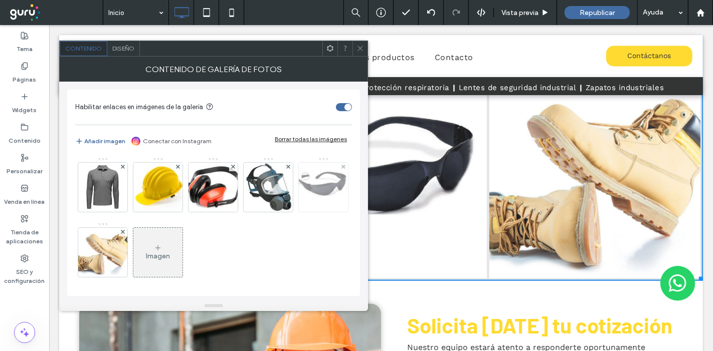
click at [284, 212] on img at bounding box center [323, 187] width 79 height 49
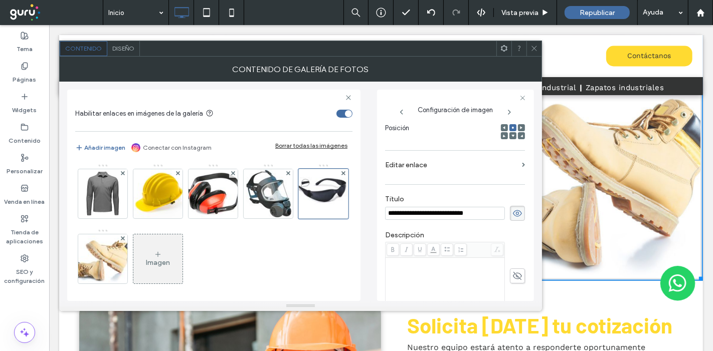
scroll to position [0, 0]
click at [412, 165] on label "Editar enlace" at bounding box center [451, 165] width 133 height 19
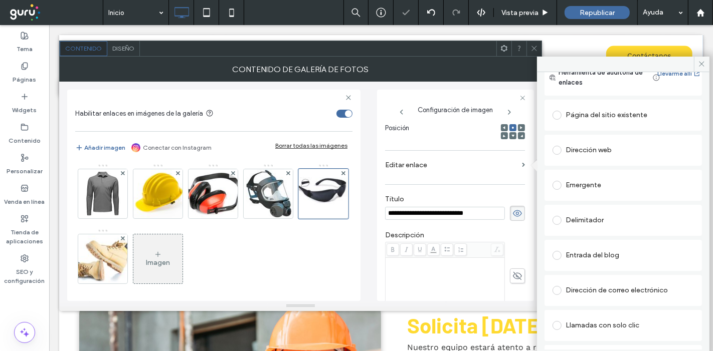
scroll to position [56, 0]
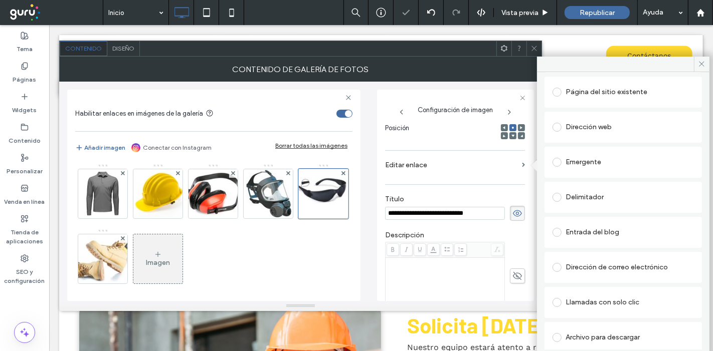
click at [564, 189] on div at bounding box center [558, 197] width 13 height 16
click at [558, 196] on span at bounding box center [556, 197] width 9 height 9
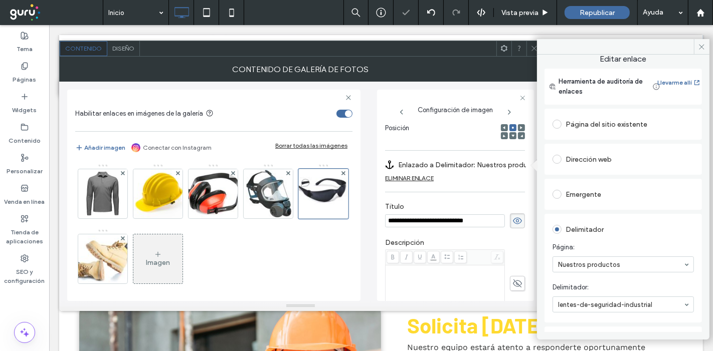
scroll to position [0, 0]
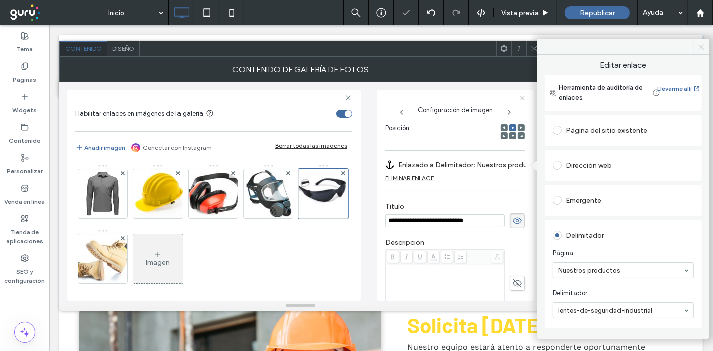
click at [702, 49] on icon at bounding box center [702, 47] width 8 height 8
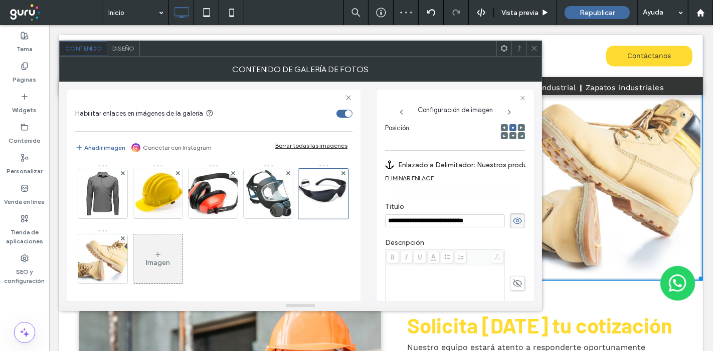
click at [170, 263] on div "Imagen" at bounding box center [158, 263] width 24 height 9
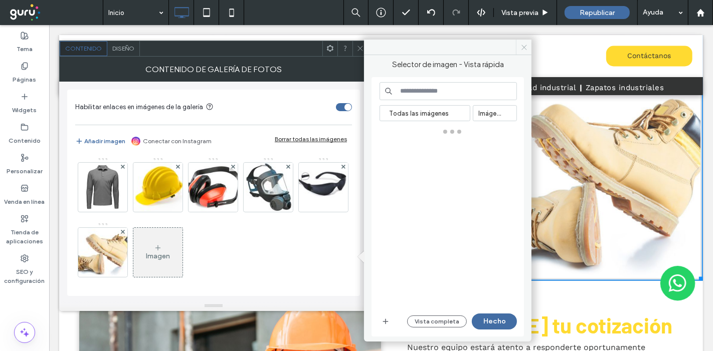
drag, startPoint x: 438, startPoint y: 31, endPoint x: 527, endPoint y: 46, distance: 89.5
click at [527, 46] on icon at bounding box center [524, 48] width 8 height 8
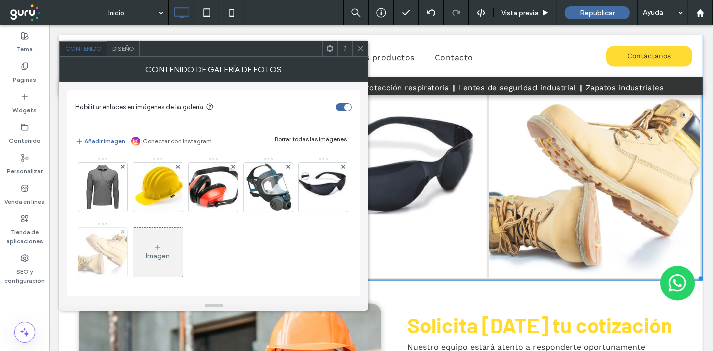
click at [140, 253] on img at bounding box center [103, 252] width 74 height 49
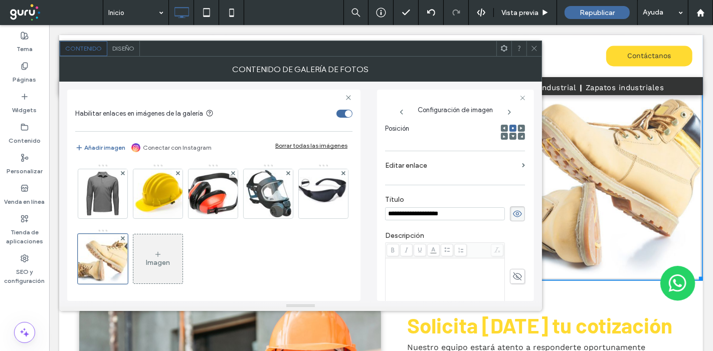
click at [478, 165] on label "Editar enlace" at bounding box center [451, 165] width 133 height 19
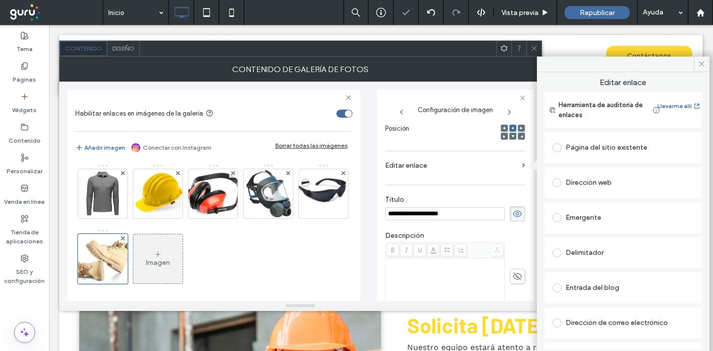
click at [582, 252] on div "Delimitador" at bounding box center [622, 253] width 141 height 16
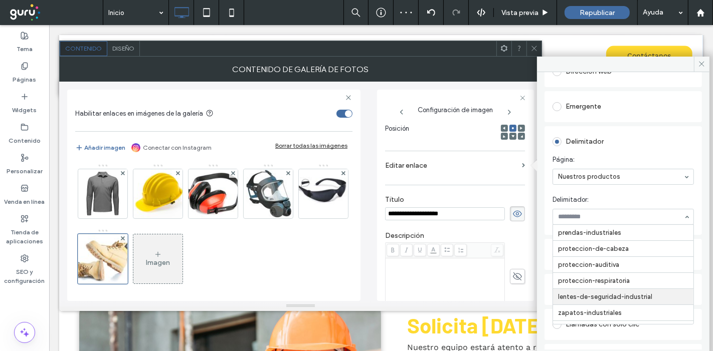
scroll to position [30, 0]
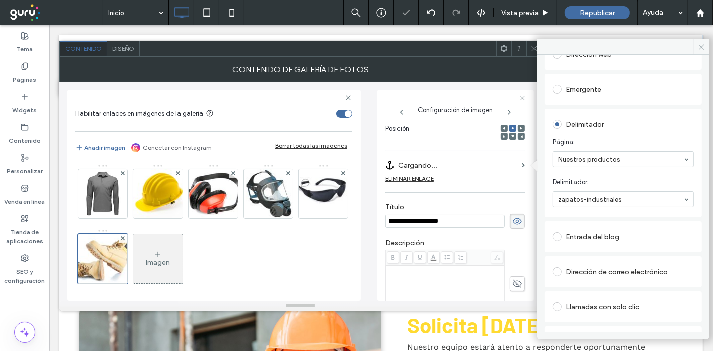
drag, startPoint x: 532, startPoint y: 48, endPoint x: 507, endPoint y: 45, distance: 25.2
click at [532, 48] on icon at bounding box center [534, 49] width 8 height 8
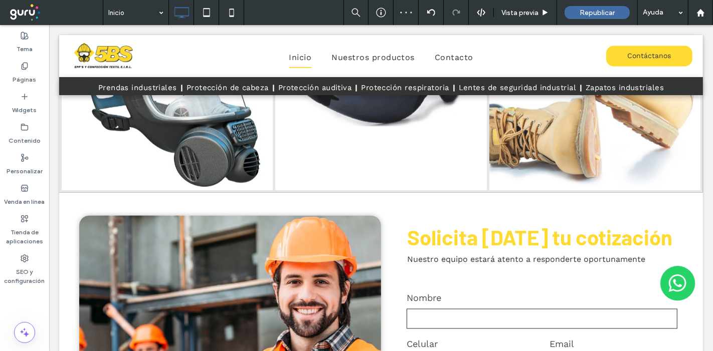
scroll to position [1280, 0]
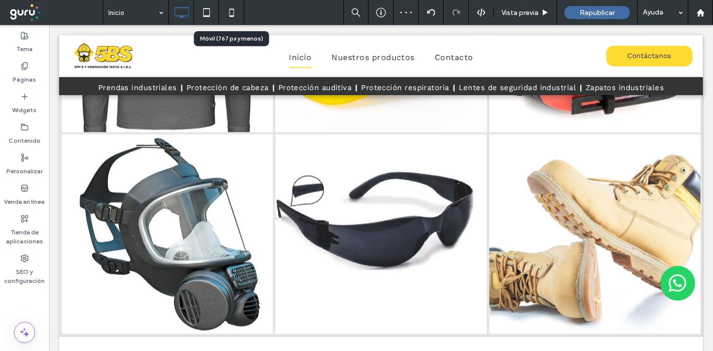
click at [232, 14] on icon at bounding box center [231, 13] width 20 height 20
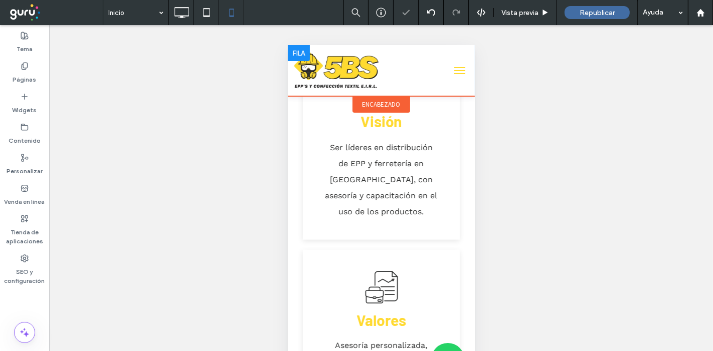
scroll to position [1058, 0]
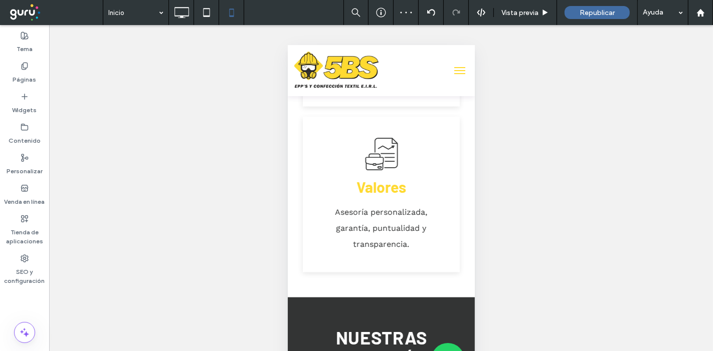
click at [453, 67] on span "menu" at bounding box center [458, 67] width 11 height 1
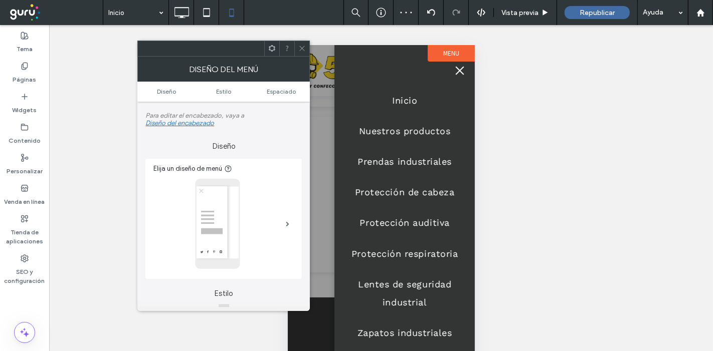
click at [451, 67] on button "menu" at bounding box center [459, 70] width 20 height 20
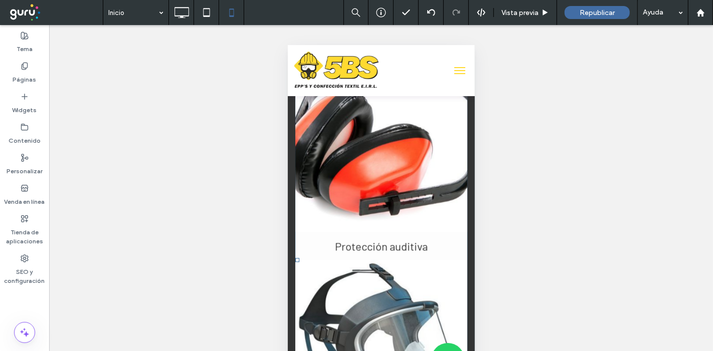
scroll to position [2060, 0]
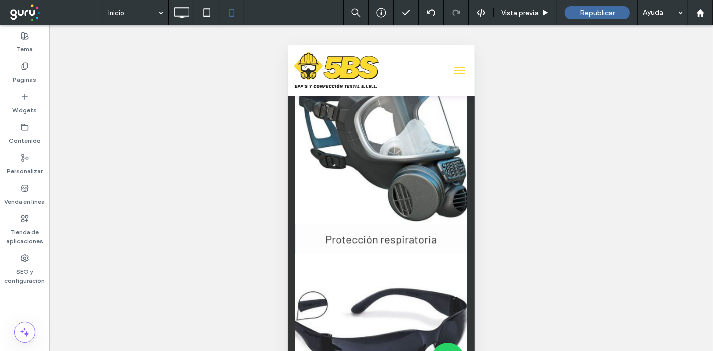
click at [400, 155] on link at bounding box center [381, 130] width 172 height 187
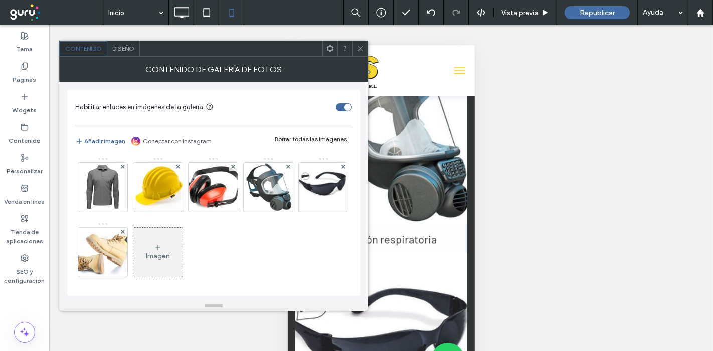
click at [129, 51] on span "Diseño" at bounding box center [123, 49] width 22 height 8
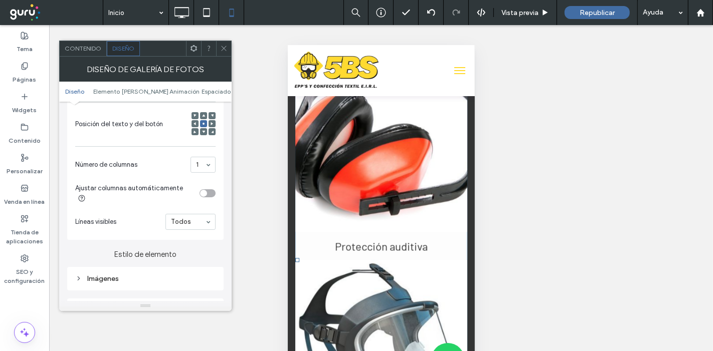
scroll to position [278, 0]
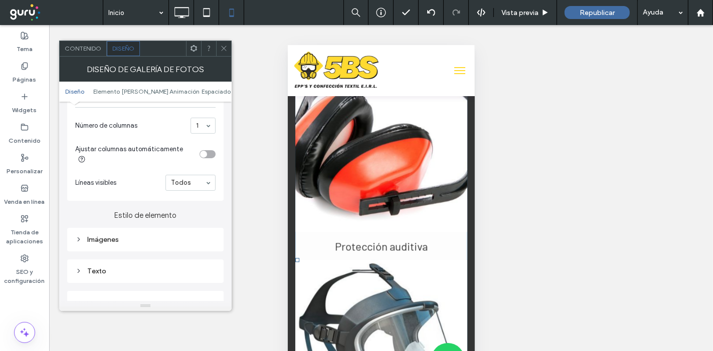
click at [123, 236] on div "Imágenes" at bounding box center [145, 240] width 140 height 9
type input "***"
type input "*****"
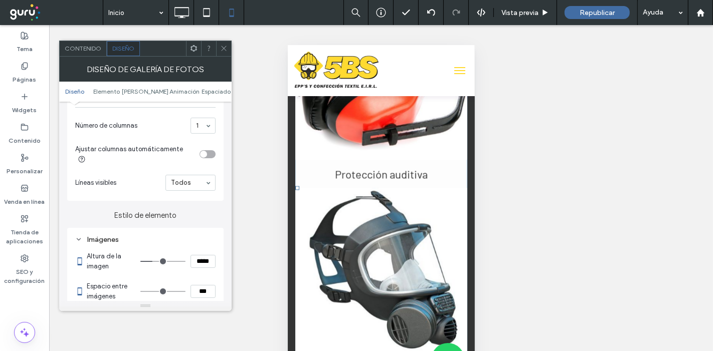
type input "***"
type input "*****"
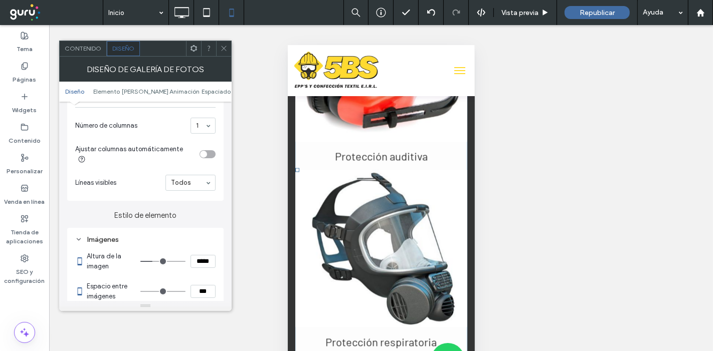
type input "***"
type input "*****"
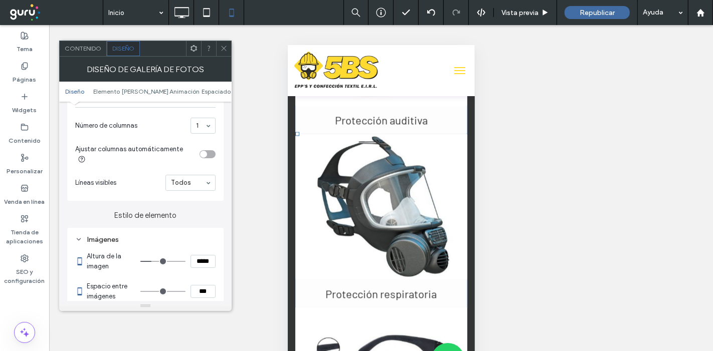
type input "***"
type input "*****"
type input "***"
type input "*****"
type input "***"
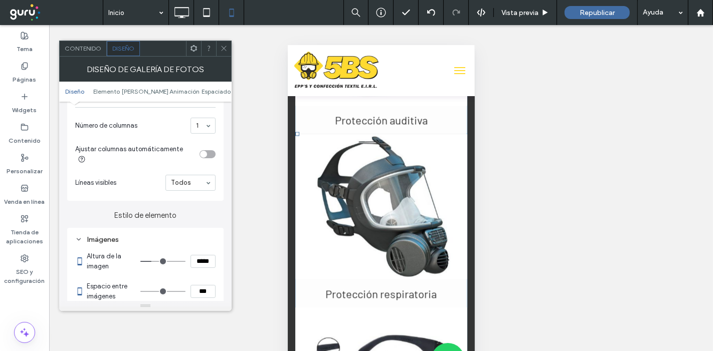
type input "*****"
drag, startPoint x: 154, startPoint y: 252, endPoint x: 195, endPoint y: 230, distance: 45.7
type input "***"
click at [153, 261] on input "range" at bounding box center [162, 261] width 45 height 1
type input "*****"
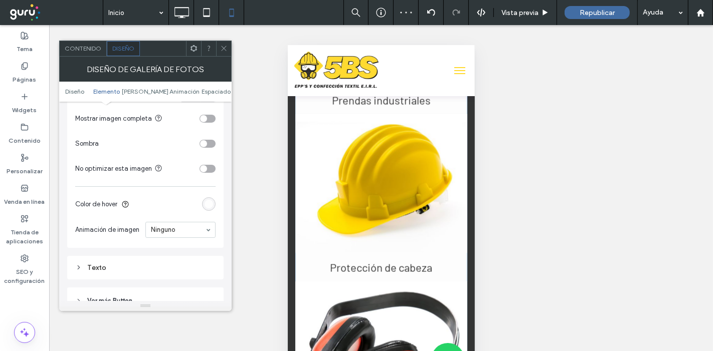
scroll to position [501, 0]
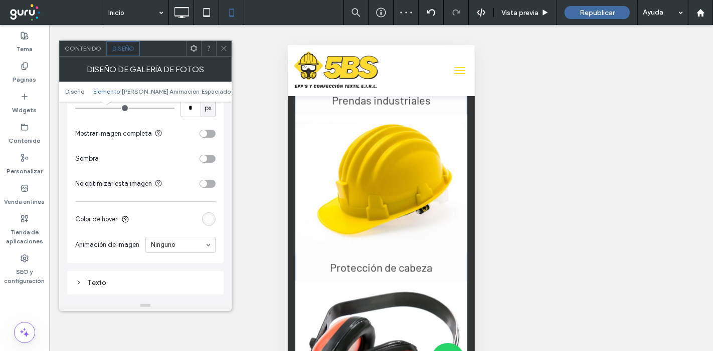
click at [205, 130] on div "toggle" at bounding box center [203, 133] width 7 height 7
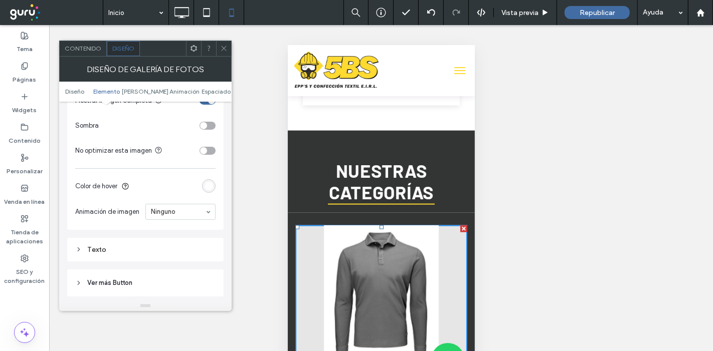
scroll to position [668, 0]
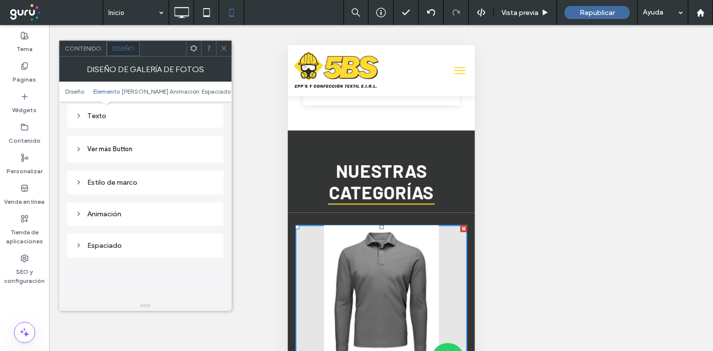
click at [126, 178] on div "Estilo de marco" at bounding box center [145, 182] width 140 height 9
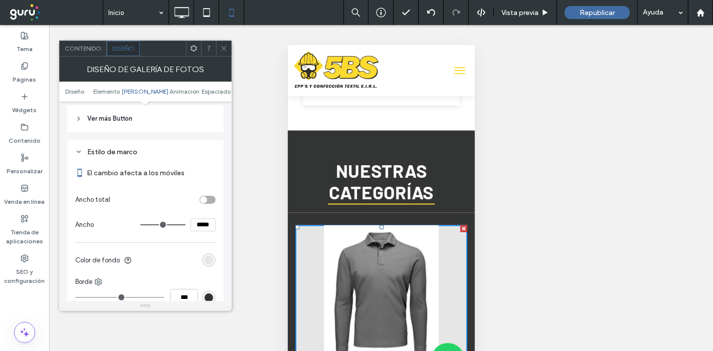
scroll to position [724, 0]
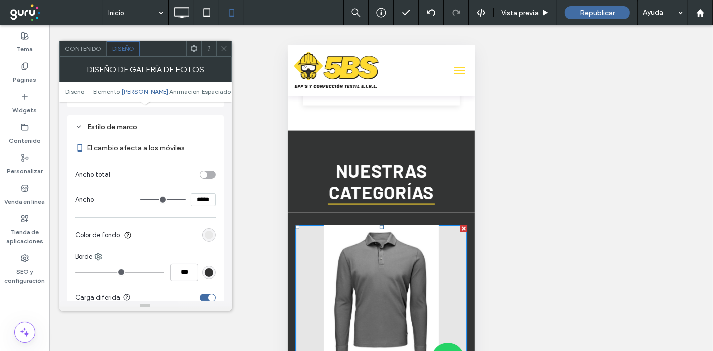
click at [207, 231] on div "rgb(230, 230, 230)" at bounding box center [208, 235] width 9 height 9
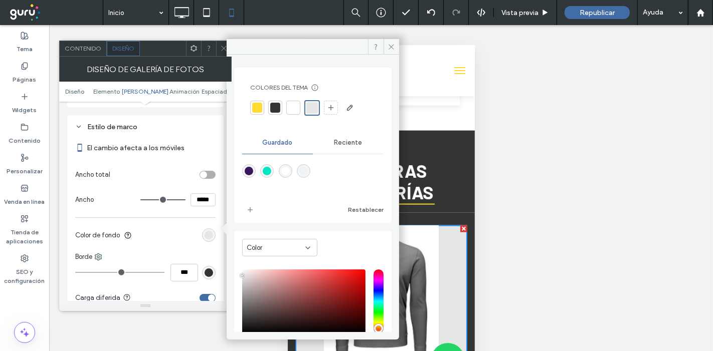
click at [278, 108] on div at bounding box center [275, 108] width 10 height 10
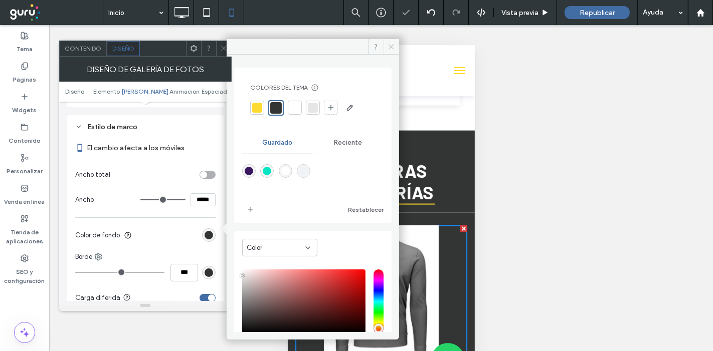
click at [391, 46] on use at bounding box center [391, 46] width 5 height 5
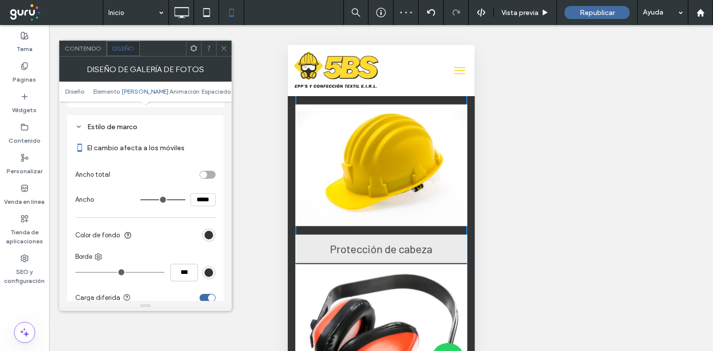
scroll to position [1559, 0]
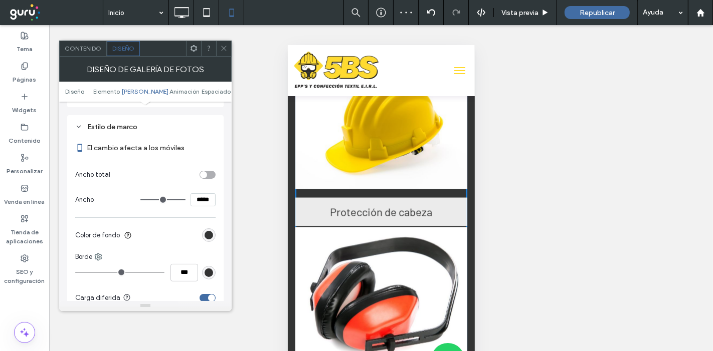
click at [351, 148] on link at bounding box center [381, 127] width 172 height 139
click at [206, 231] on div "rgba(51, 52, 52, 1)" at bounding box center [208, 235] width 9 height 9
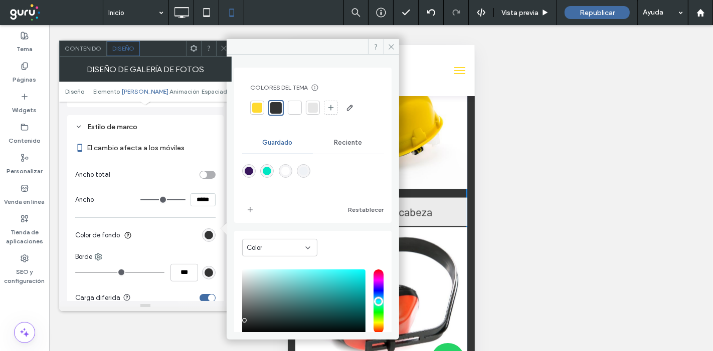
click at [295, 104] on div at bounding box center [295, 108] width 10 height 10
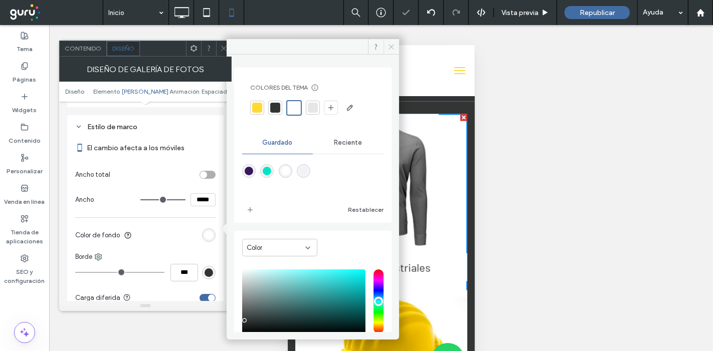
click at [391, 43] on icon at bounding box center [391, 47] width 8 height 8
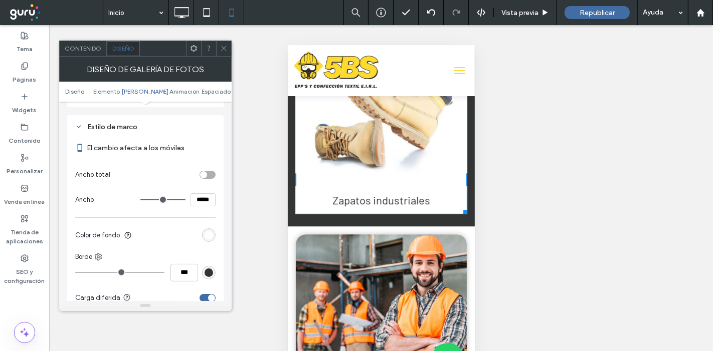
scroll to position [2171, 0]
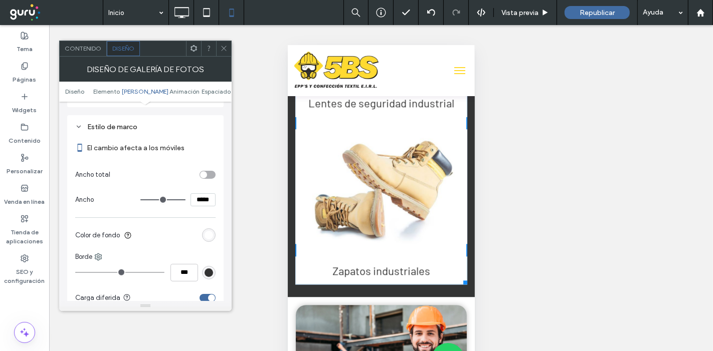
click at [225, 48] on icon at bounding box center [224, 49] width 8 height 8
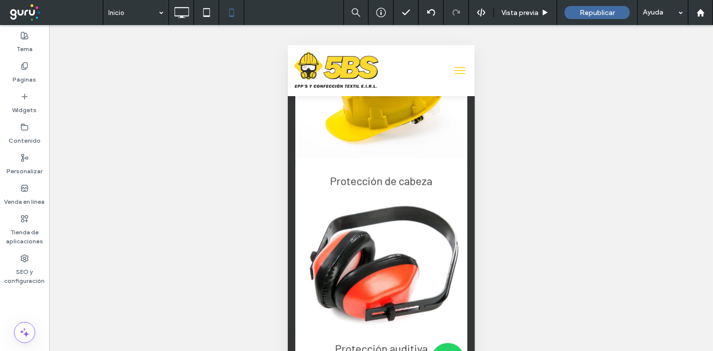
scroll to position [1503, 0]
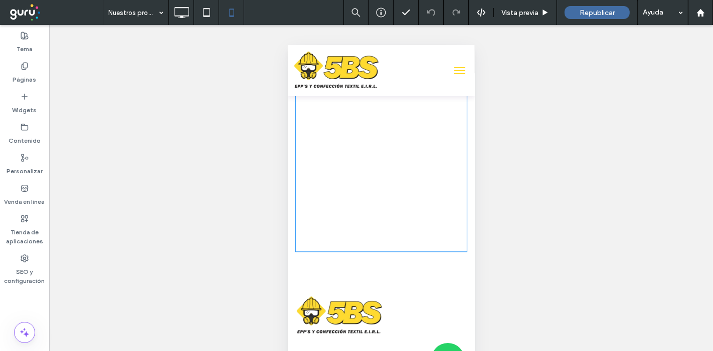
scroll to position [2060, 0]
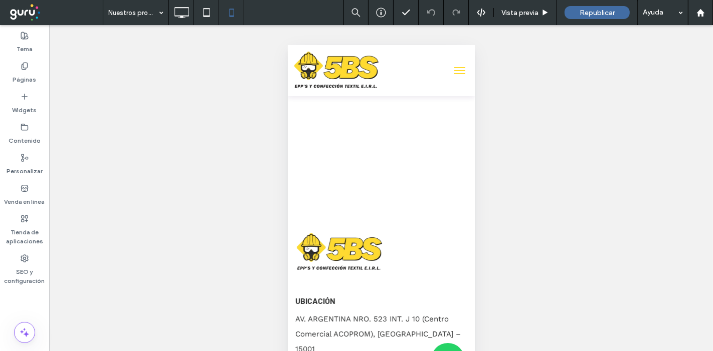
click at [156, 8] on div "Nuestros productos" at bounding box center [135, 12] width 65 height 25
click at [180, 14] on icon at bounding box center [181, 13] width 20 height 20
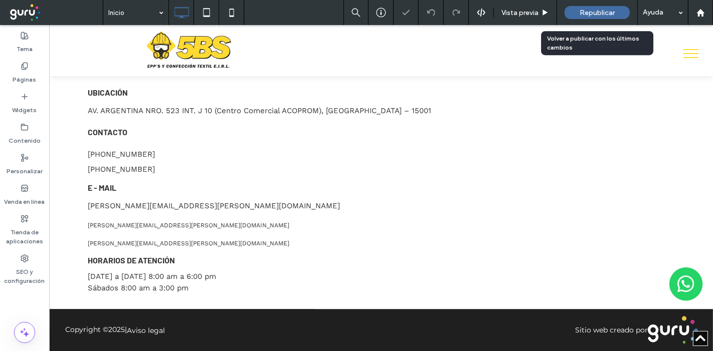
click at [591, 14] on span "Republicar" at bounding box center [596, 13] width 35 height 9
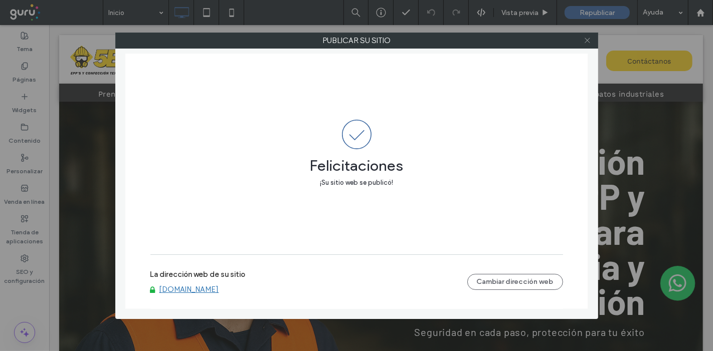
click at [587, 43] on icon at bounding box center [587, 41] width 8 height 8
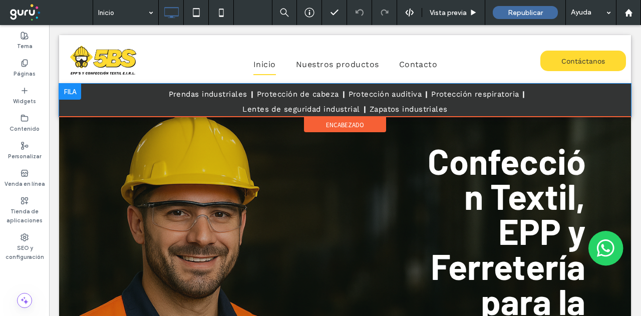
click at [81, 103] on div "Prendas industriales Protección de cabeza Protección auditiva Protección respir…" at bounding box center [345, 100] width 572 height 33
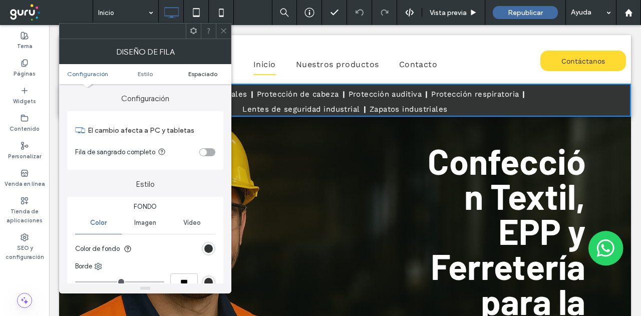
click at [207, 73] on span "Espaciado" at bounding box center [202, 74] width 29 height 8
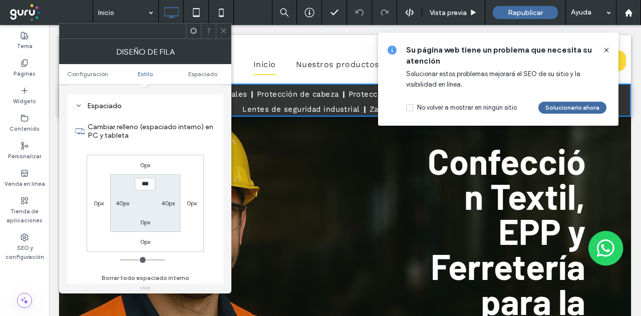
scroll to position [252, 0]
click at [169, 203] on label "40px" at bounding box center [168, 201] width 14 height 8
type input "**"
type input "*"
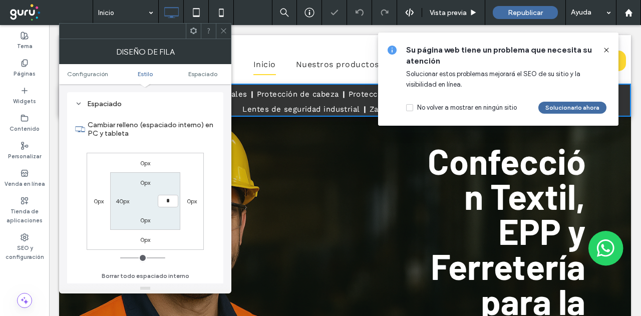
type input "***"
click at [119, 199] on label "40px" at bounding box center [123, 201] width 14 height 8
type input "**"
type input "*"
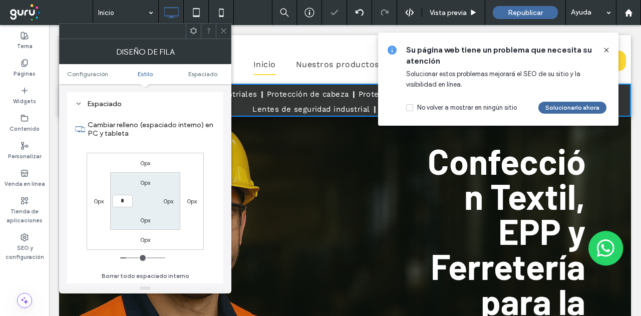
type input "***"
click at [224, 31] on use at bounding box center [223, 31] width 5 height 5
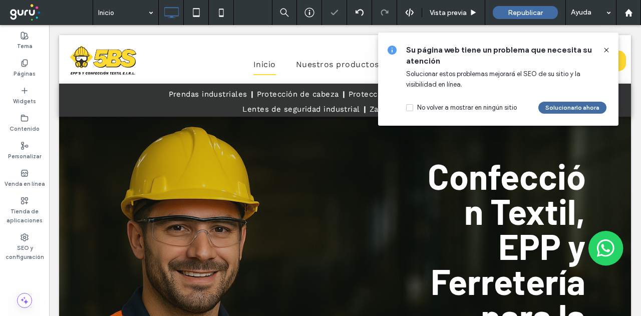
click at [605, 51] on use at bounding box center [606, 50] width 5 height 5
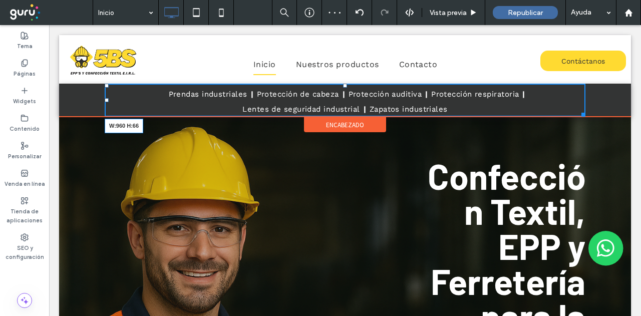
drag, startPoint x: 579, startPoint y: 114, endPoint x: 615, endPoint y: 108, distance: 37.1
click at [615, 108] on div "Prendas industriales Protección de cabeza Protección auditiva Protección respir…" at bounding box center [345, 100] width 572 height 33
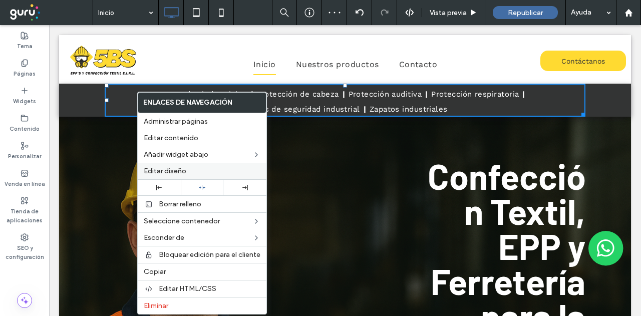
click at [185, 167] on span "Editar diseño" at bounding box center [165, 171] width 43 height 9
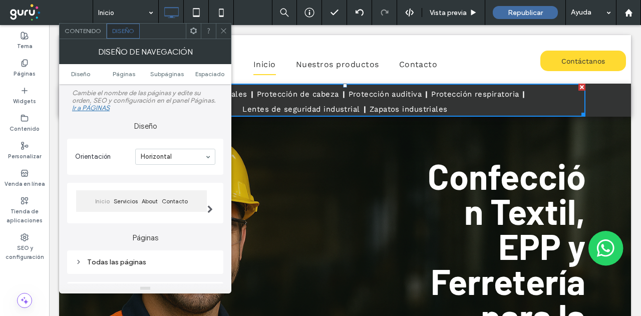
click at [209, 69] on ul "Diseño Páginas Subpáginas Espaciado" at bounding box center [145, 74] width 172 height 20
click at [209, 73] on span "Espaciado" at bounding box center [209, 74] width 29 height 8
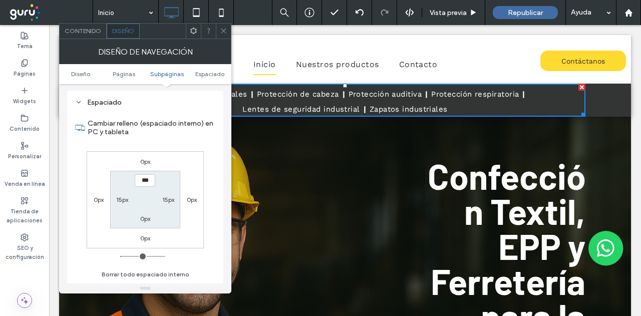
scroll to position [274, 0]
click at [168, 202] on div "15px" at bounding box center [168, 199] width 12 height 10
click at [169, 201] on label "15px" at bounding box center [168, 200] width 12 height 8
type input "**"
type input "*"
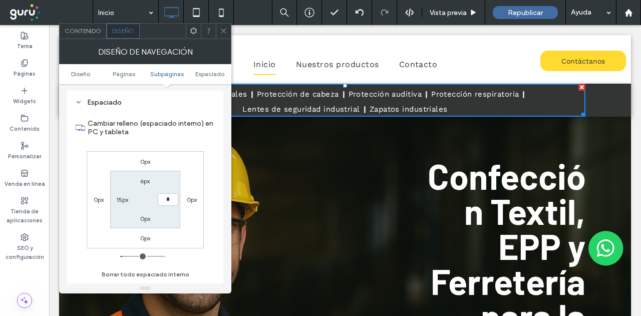
type input "*"
type input "***"
click at [123, 199] on label "15px" at bounding box center [122, 200] width 12 height 8
type input "**"
type input "*"
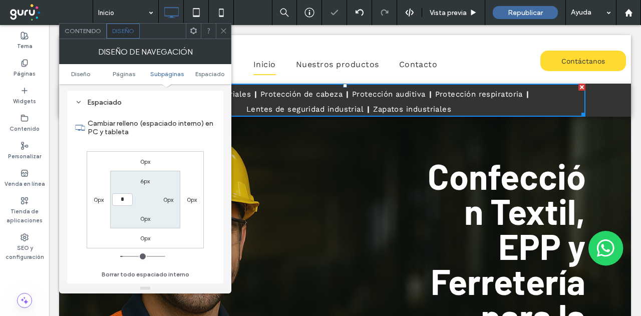
type input "*"
type input "***"
click at [223, 31] on use at bounding box center [223, 31] width 5 height 5
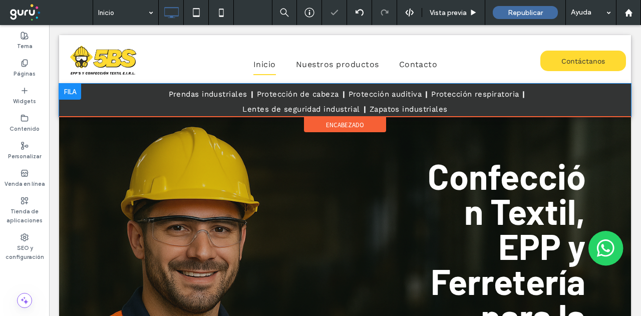
click at [71, 93] on div at bounding box center [70, 92] width 22 height 16
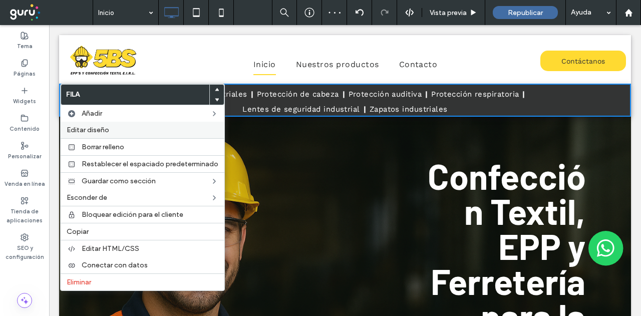
click at [100, 125] on div "Editar diseño" at bounding box center [143, 130] width 164 height 17
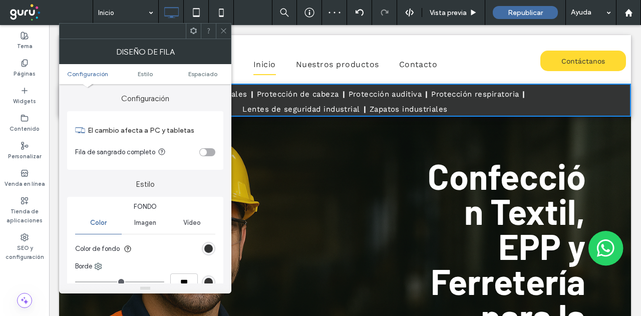
click at [208, 151] on div "toggle" at bounding box center [207, 152] width 16 height 8
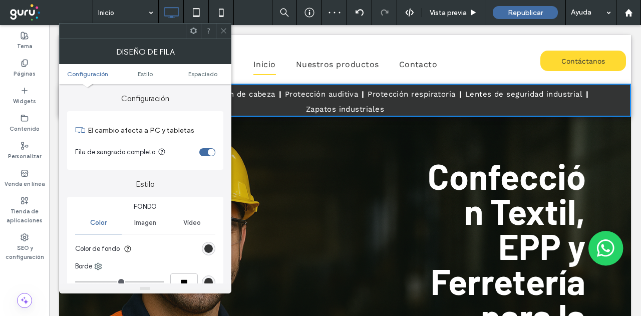
click at [223, 29] on icon at bounding box center [224, 31] width 8 height 8
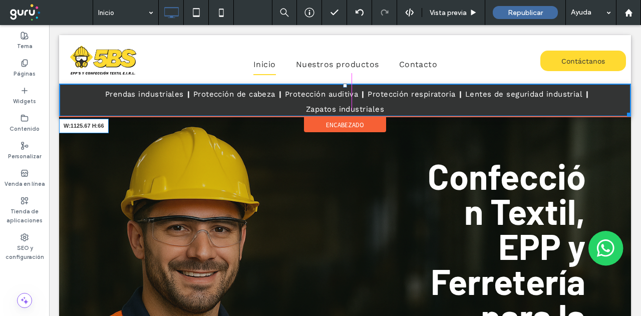
drag, startPoint x: 617, startPoint y: 113, endPoint x: 624, endPoint y: 83, distance: 30.4
click at [616, 109] on nav "Prendas industriales Protección de cabeza Protección auditiva Protección respir…" at bounding box center [345, 100] width 572 height 33
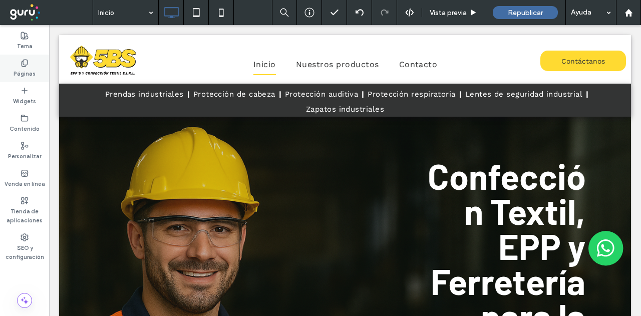
click at [17, 56] on div "Páginas" at bounding box center [24, 69] width 49 height 28
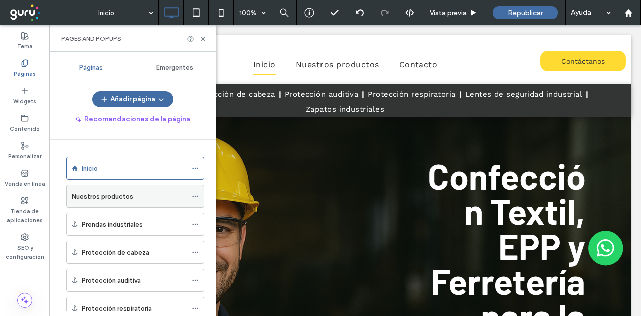
click at [162, 195] on div "Nuestros productos" at bounding box center [129, 196] width 115 height 11
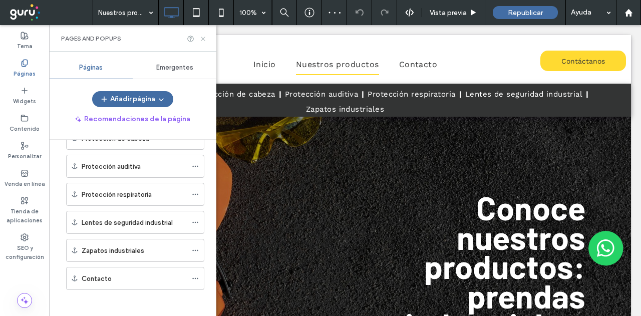
click at [203, 39] on icon at bounding box center [203, 39] width 8 height 8
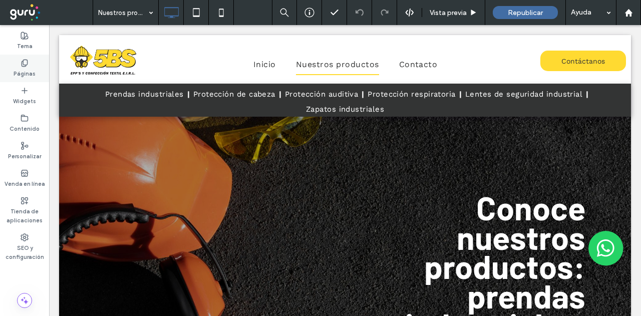
click at [29, 69] on label "Páginas" at bounding box center [25, 72] width 22 height 11
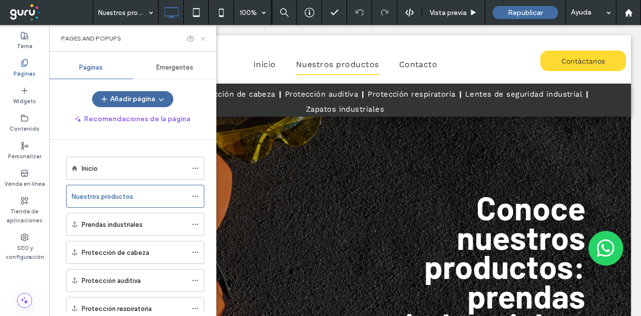
click at [202, 37] on icon at bounding box center [203, 39] width 8 height 8
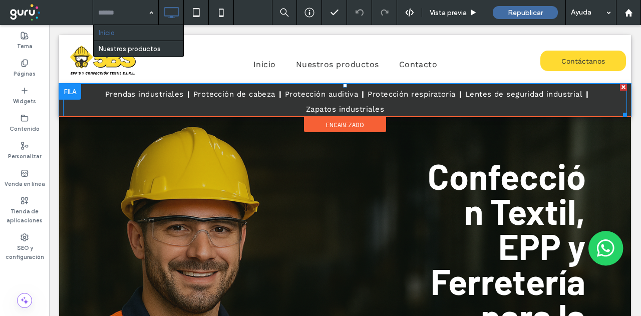
drag, startPoint x: 438, startPoint y: 94, endPoint x: 407, endPoint y: 85, distance: 32.4
click at [438, 94] on span "Protección respiratoria" at bounding box center [412, 94] width 88 height 15
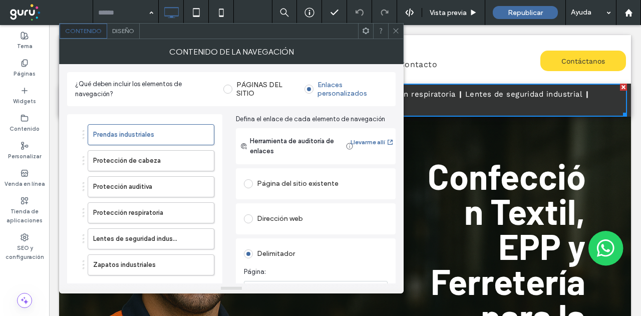
click at [127, 34] on span "Diseño" at bounding box center [123, 31] width 22 height 8
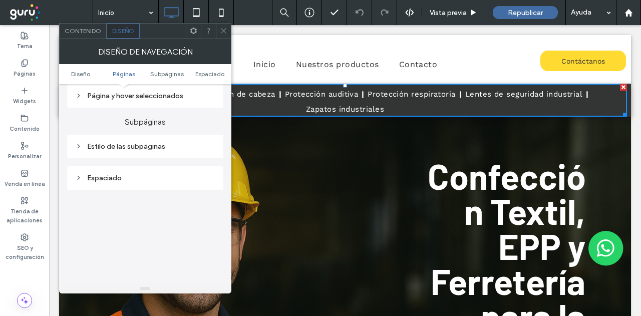
scroll to position [200, 0]
click at [115, 149] on div "Estilo de las subpáginas" at bounding box center [145, 144] width 140 height 14
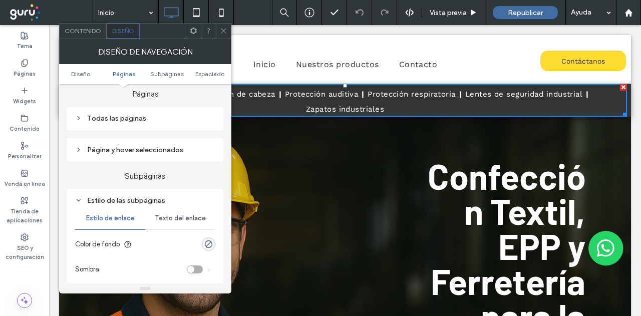
scroll to position [100, 0]
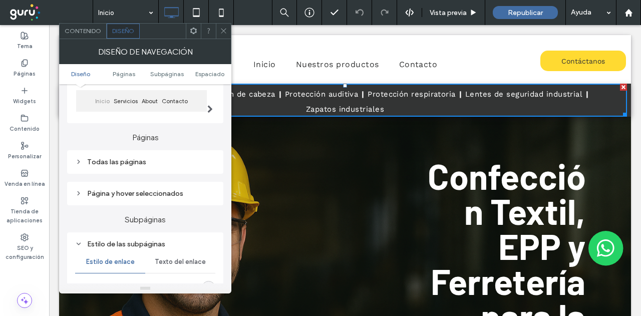
click at [124, 165] on div "Todas las páginas" at bounding box center [145, 162] width 140 height 9
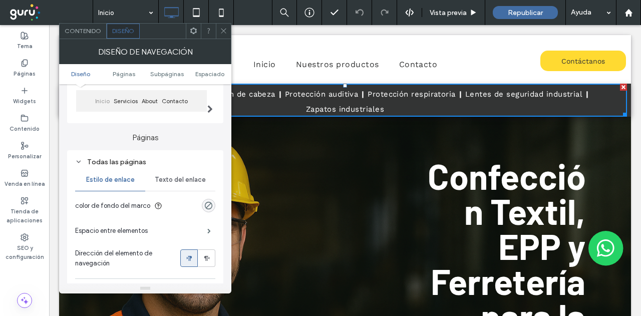
scroll to position [150, 0]
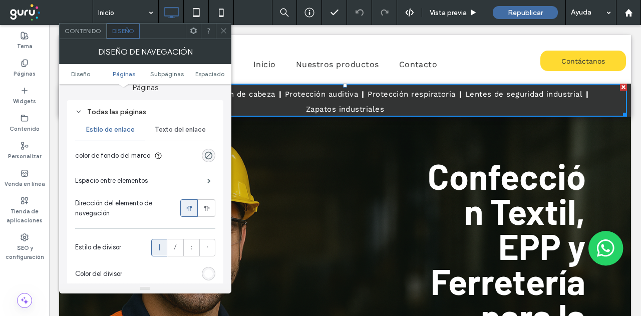
click at [176, 179] on div "Espacio entre elementos" at bounding box center [145, 180] width 140 height 25
click at [196, 184] on div "Espacio entre elementos" at bounding box center [145, 180] width 140 height 25
click at [207, 180] on span at bounding box center [209, 180] width 4 height 5
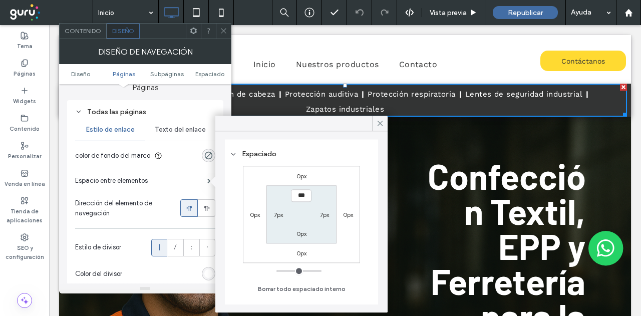
click at [324, 215] on label "7px" at bounding box center [324, 215] width 9 height 8
type input "*"
type input "***"
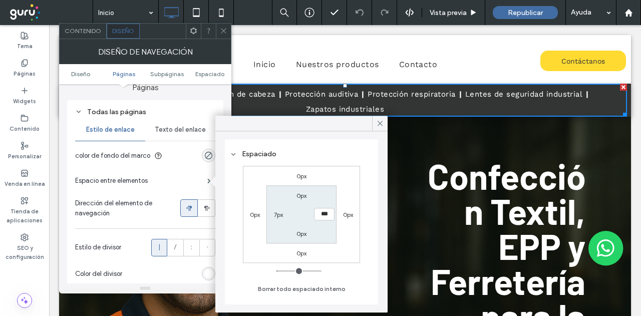
drag, startPoint x: 268, startPoint y: 214, endPoint x: 275, endPoint y: 212, distance: 6.7
click at [272, 213] on div "7px" at bounding box center [278, 214] width 23 height 10
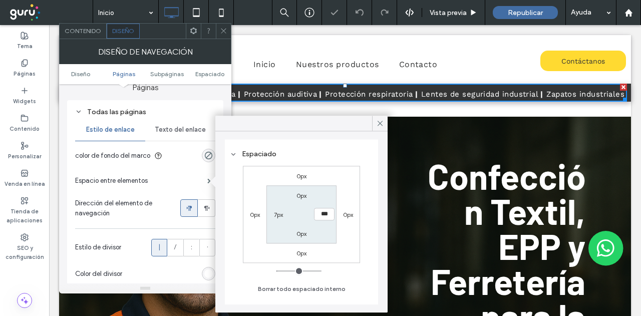
click at [281, 213] on label "7px" at bounding box center [278, 215] width 9 height 8
type input "*"
type input "***"
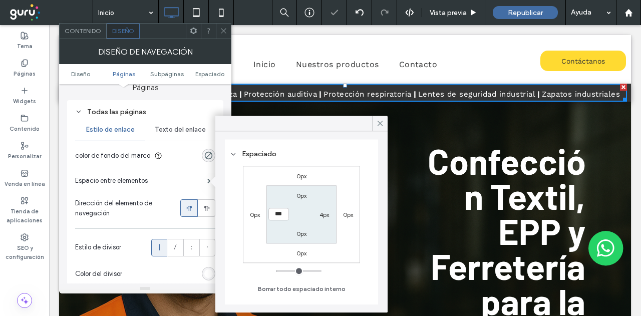
click at [221, 28] on icon at bounding box center [224, 31] width 8 height 8
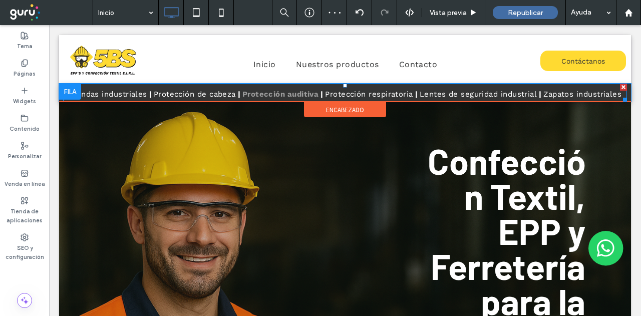
click at [295, 96] on span "Protección auditiva" at bounding box center [281, 94] width 77 height 15
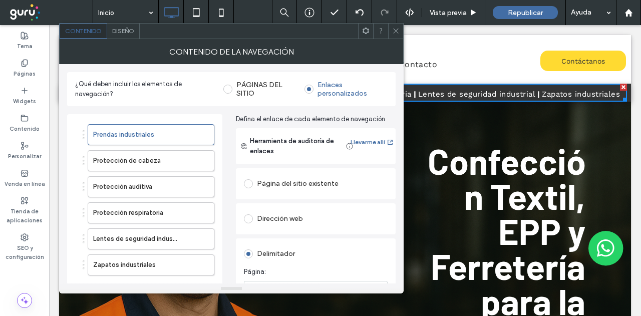
click at [123, 33] on span "Diseño" at bounding box center [123, 31] width 22 height 8
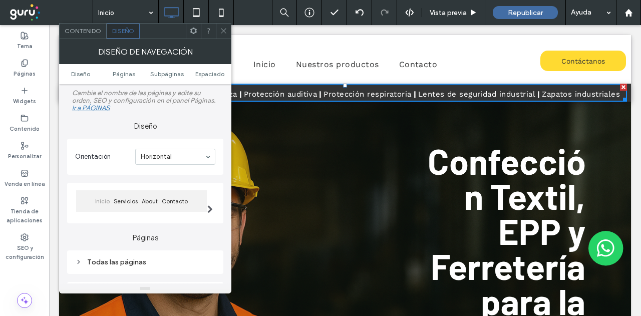
scroll to position [100, 0]
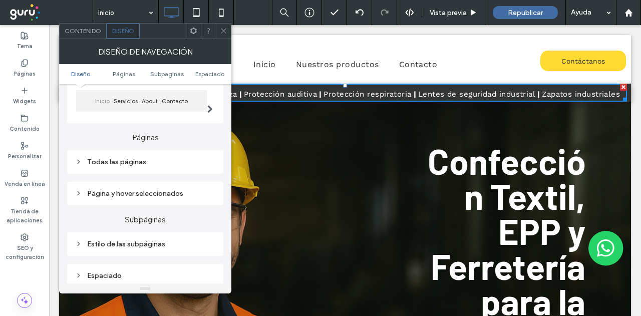
click at [137, 166] on div "Todas las páginas" at bounding box center [145, 162] width 140 height 9
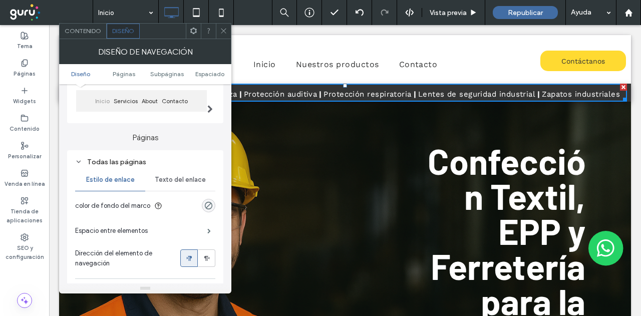
click at [184, 180] on span "Texto del enlace" at bounding box center [180, 180] width 51 height 8
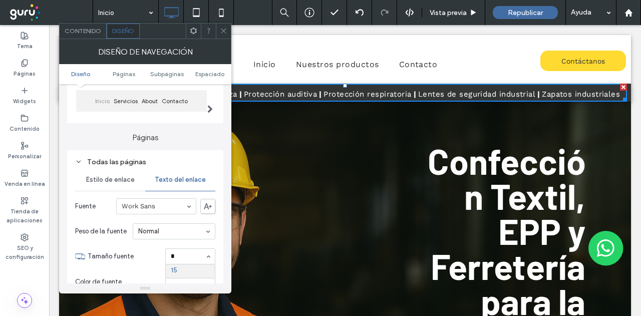
scroll to position [15, 0]
type input "**"
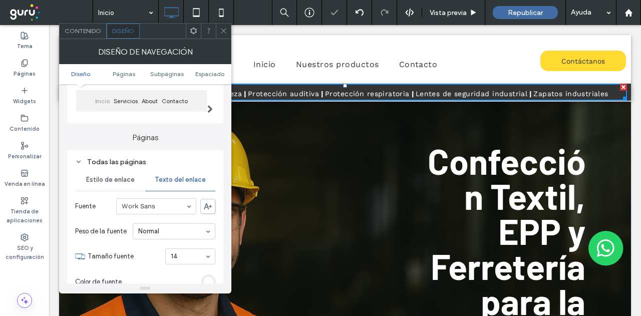
click at [222, 29] on use at bounding box center [223, 31] width 5 height 5
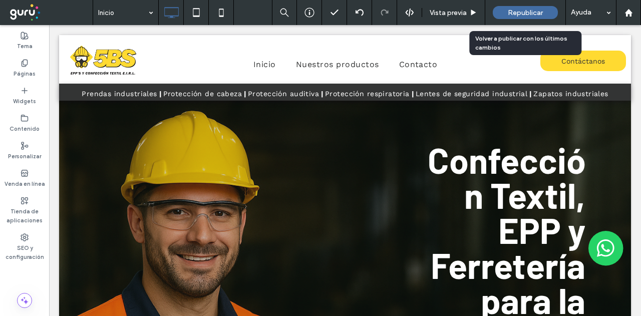
click at [520, 18] on div "Republicar" at bounding box center [525, 12] width 65 height 13
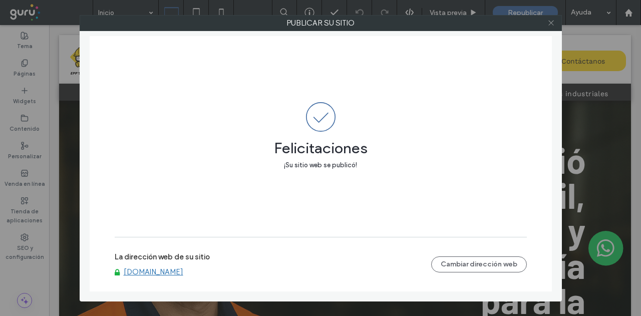
click at [552, 26] on icon at bounding box center [552, 23] width 8 height 8
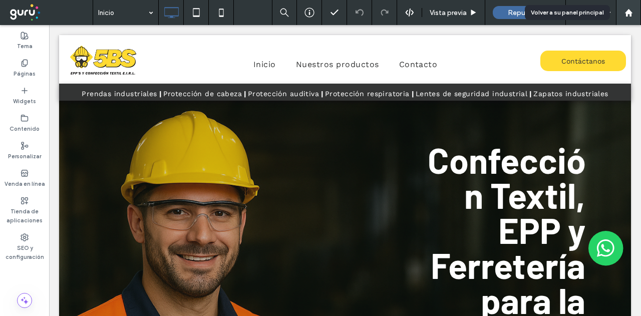
click at [629, 16] on icon at bounding box center [629, 13] width 9 height 9
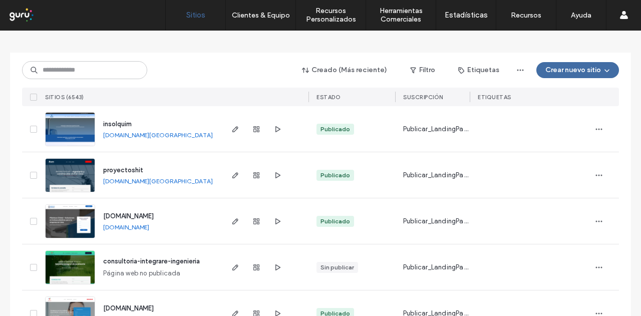
scroll to position [100, 0]
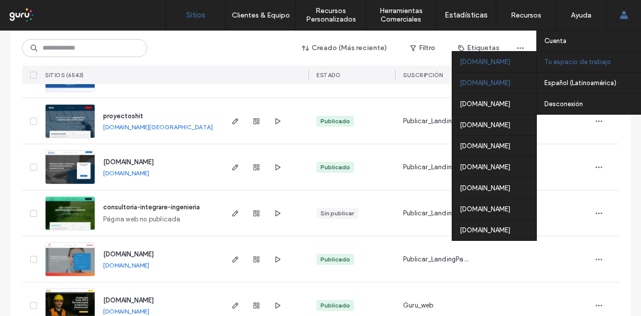
click at [468, 83] on div "[DOMAIN_NAME]" at bounding box center [494, 82] width 84 height 21
